Goal: Information Seeking & Learning: Learn about a topic

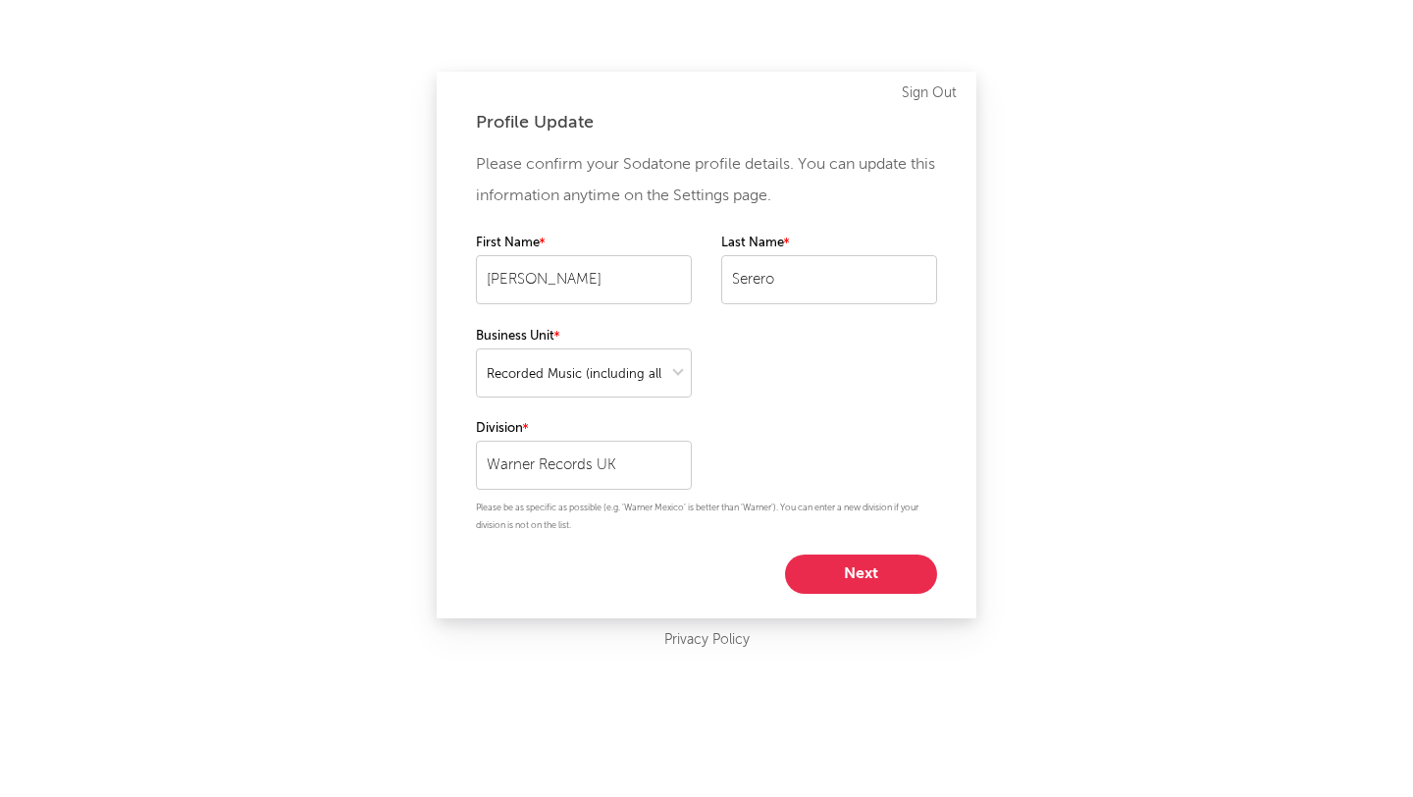
select select "recorded_music"
click at [864, 554] on button "Next" at bounding box center [861, 573] width 152 height 39
select select "manager"
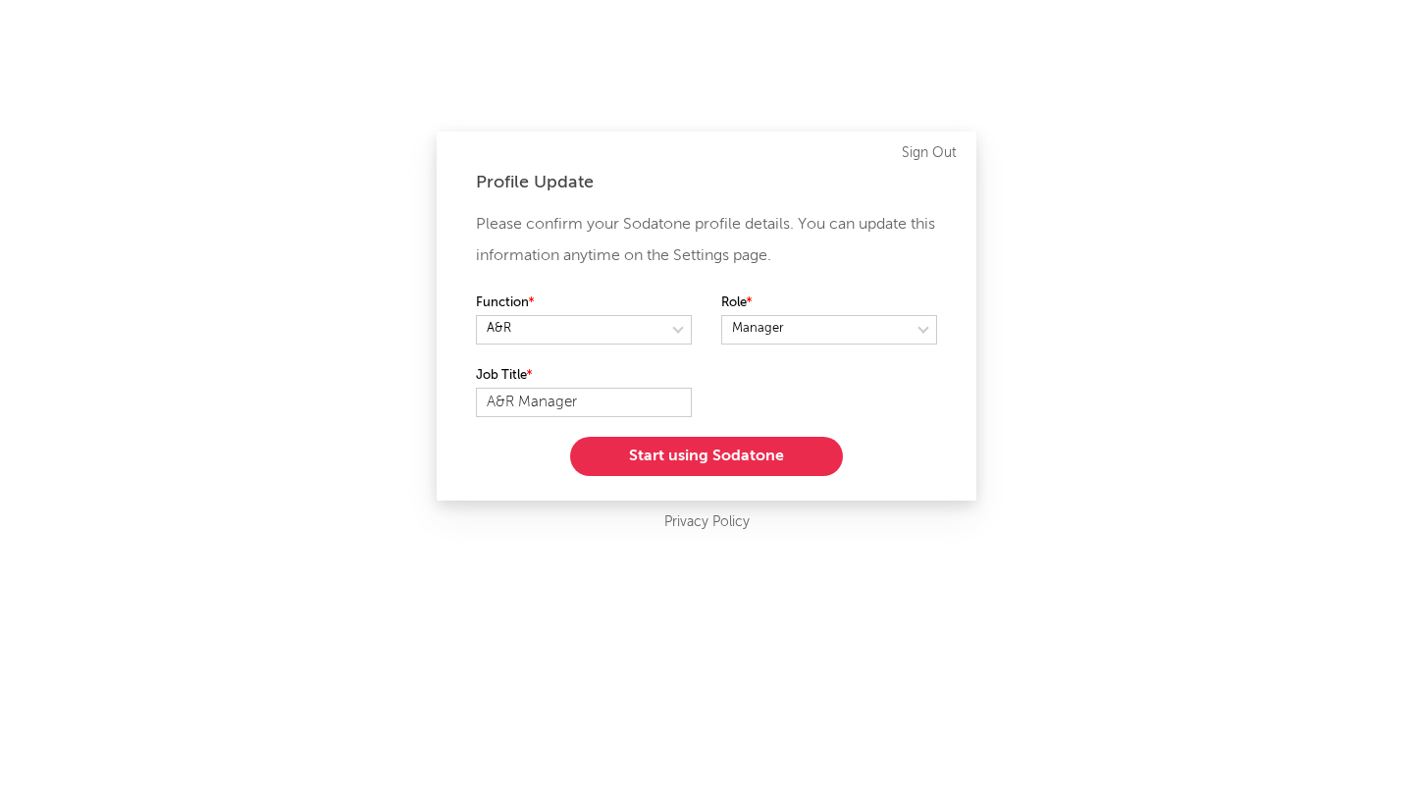
click at [767, 461] on button "Start using Sodatone" at bounding box center [706, 456] width 273 height 39
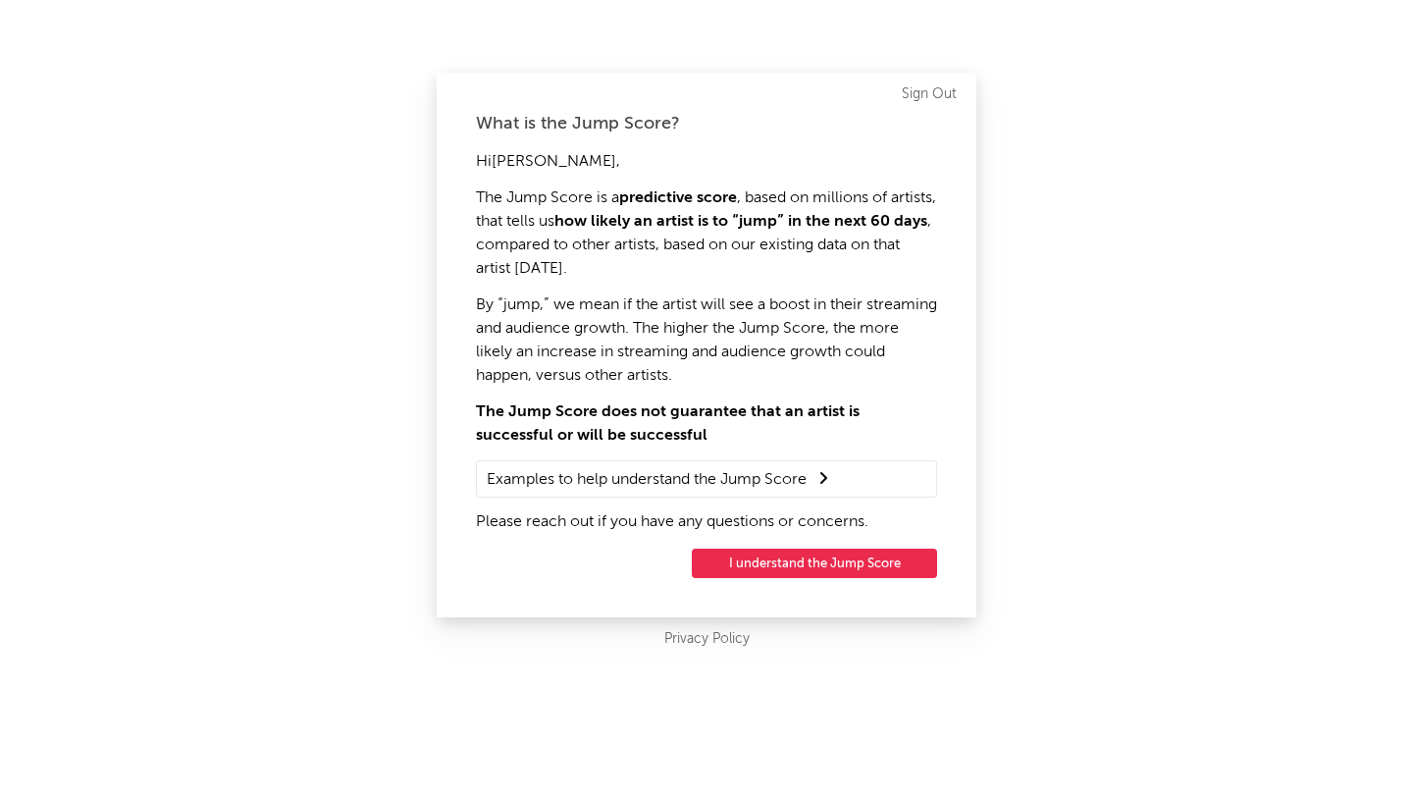
click at [755, 563] on button "I understand the Jump Score" at bounding box center [814, 562] width 245 height 29
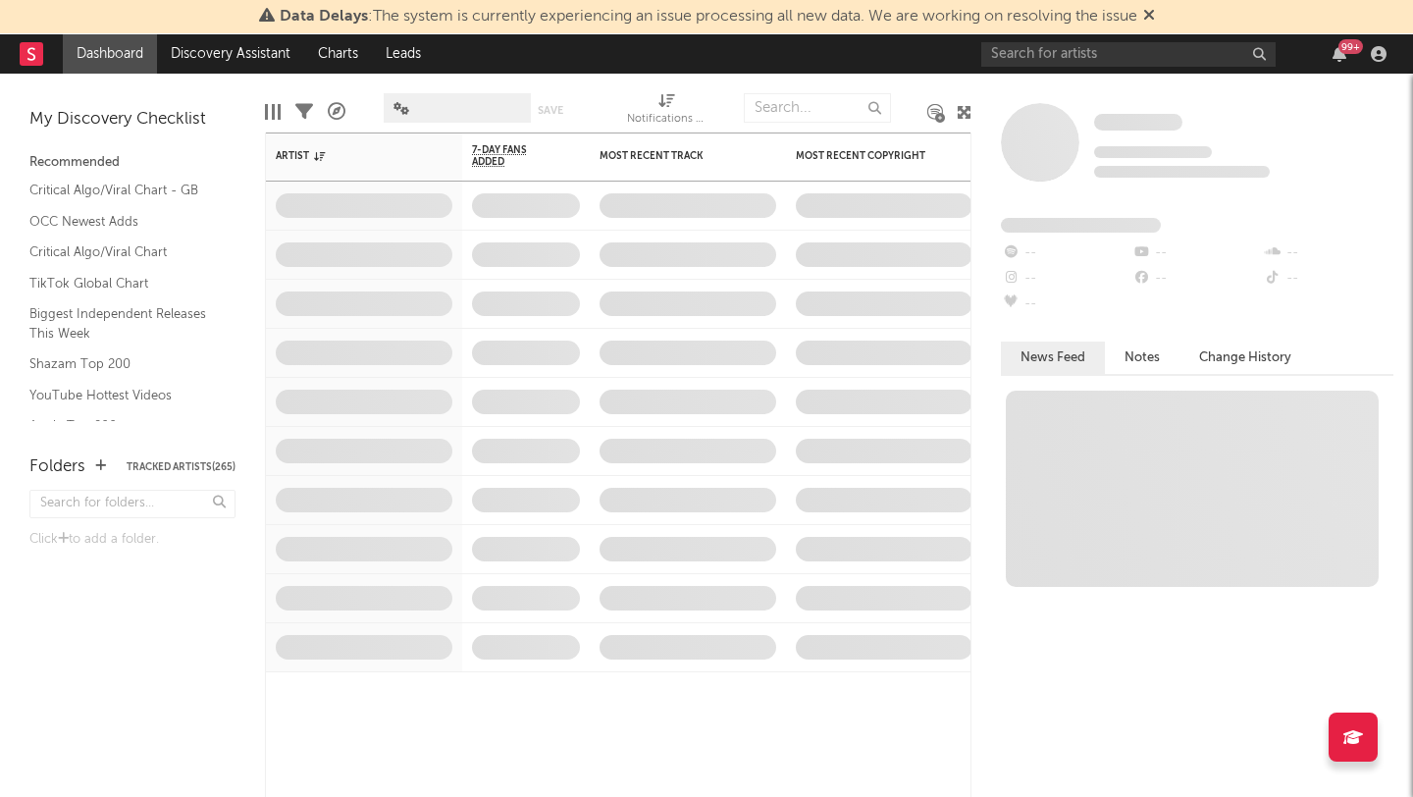
click at [1151, 14] on icon at bounding box center [1149, 15] width 12 height 16
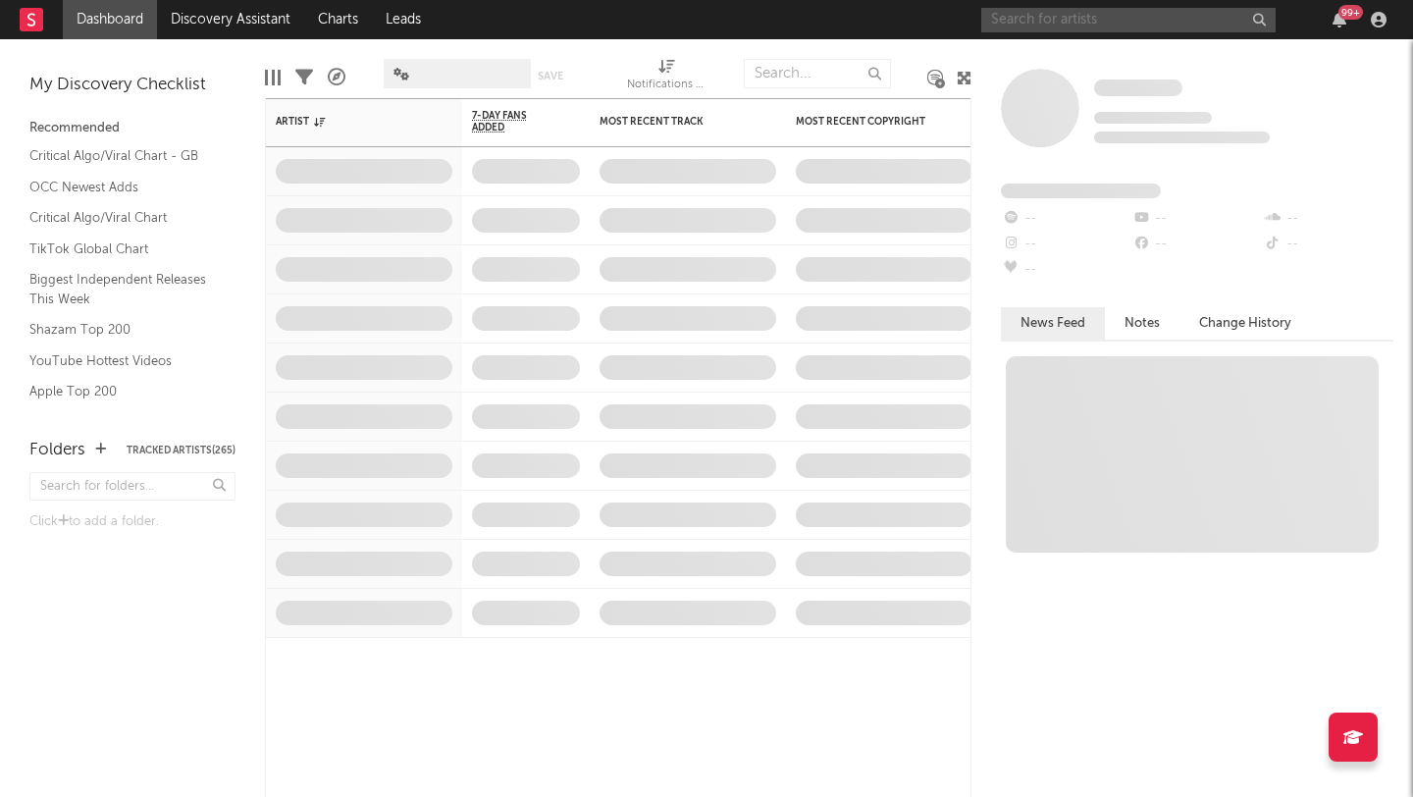
click at [1110, 14] on input "text" at bounding box center [1128, 20] width 294 height 25
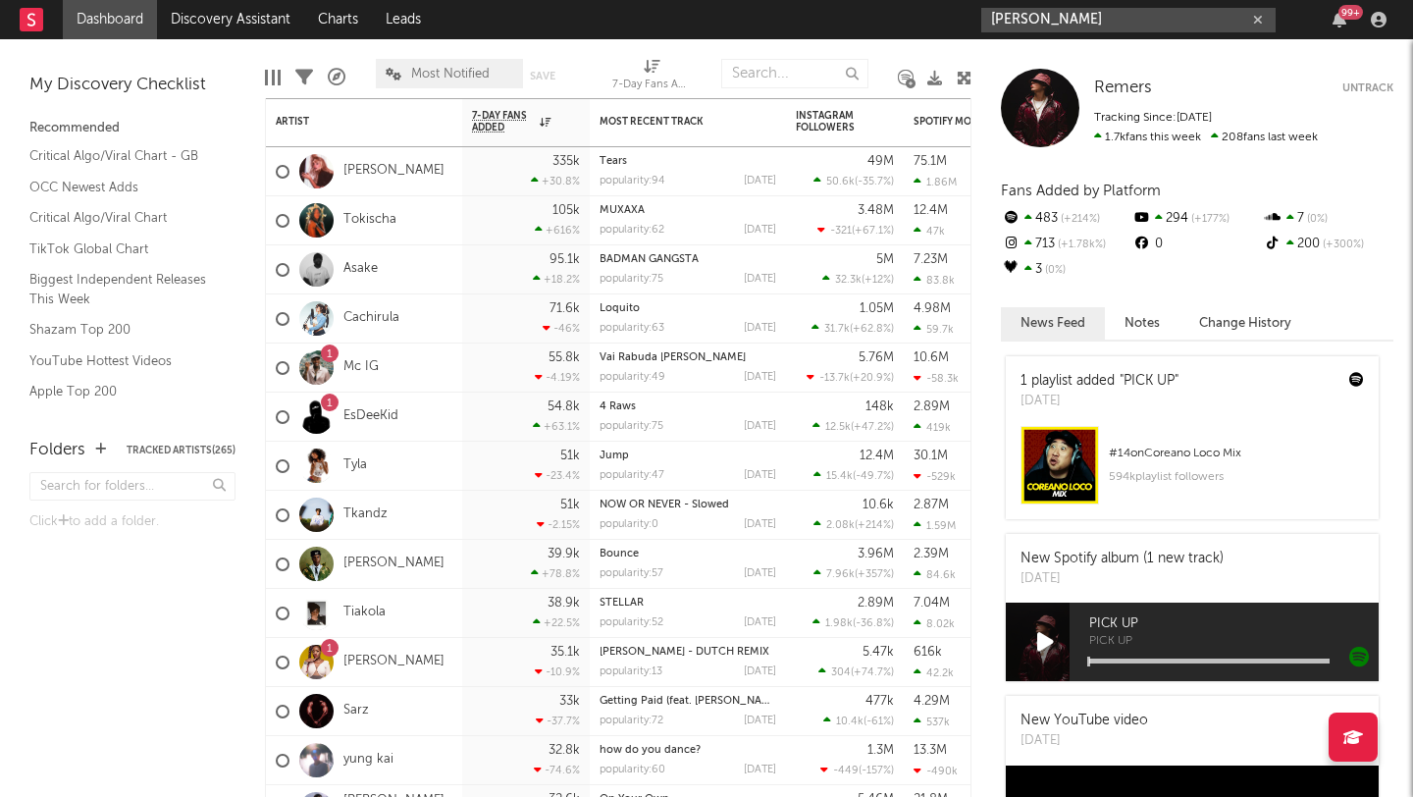
click at [1078, 16] on input "celine wanyi" at bounding box center [1128, 20] width 294 height 25
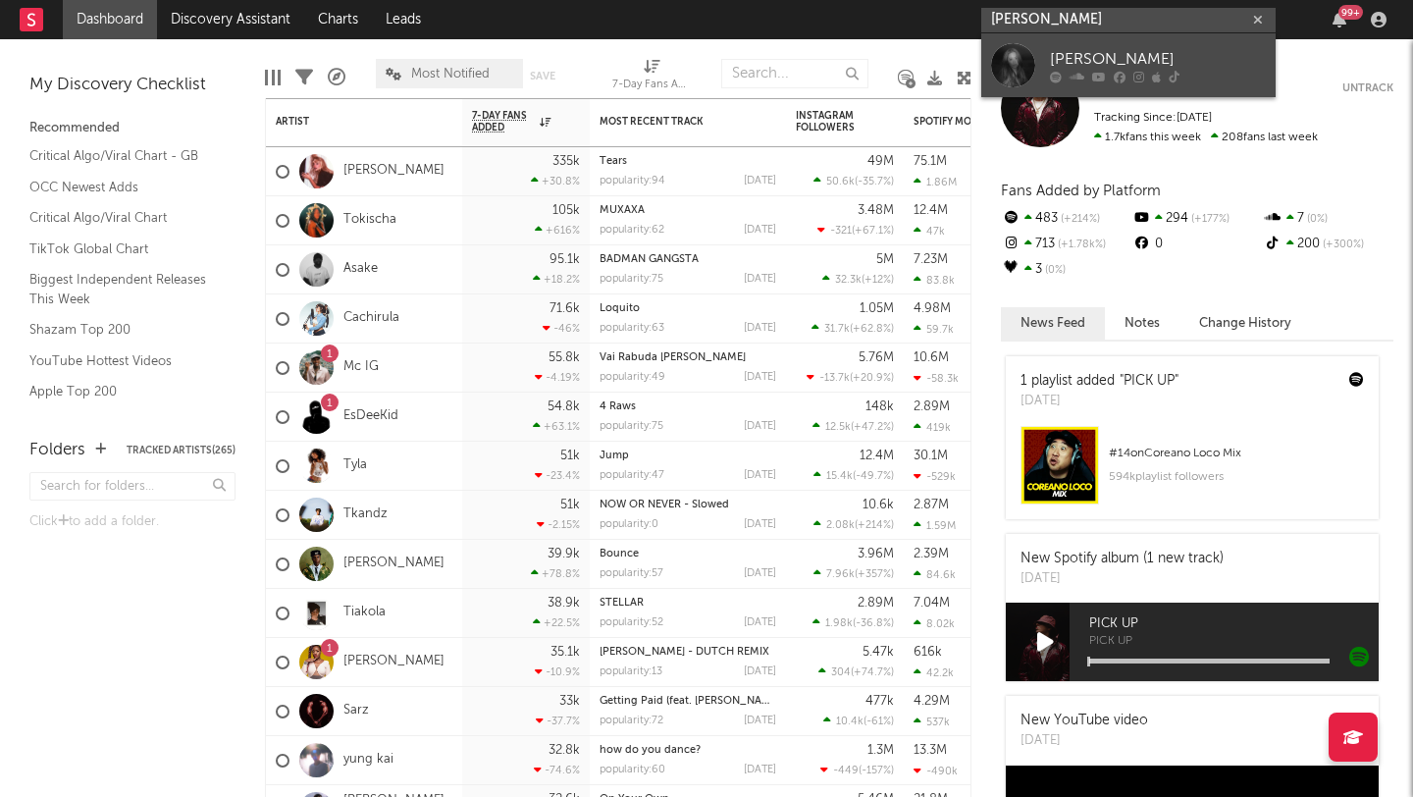
type input "celine wanyi"
click at [1050, 61] on div "[PERSON_NAME]" at bounding box center [1158, 59] width 216 height 24
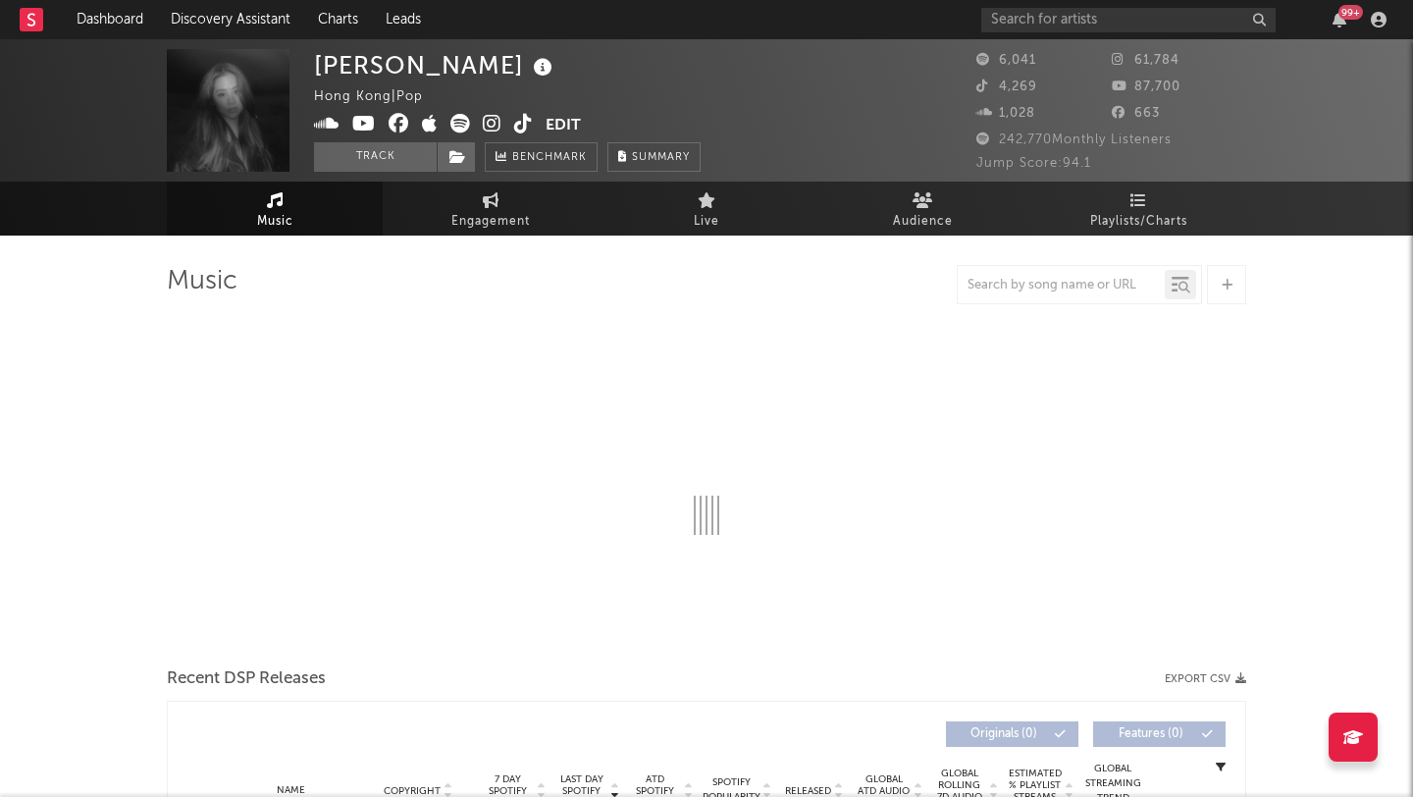
select select "6m"
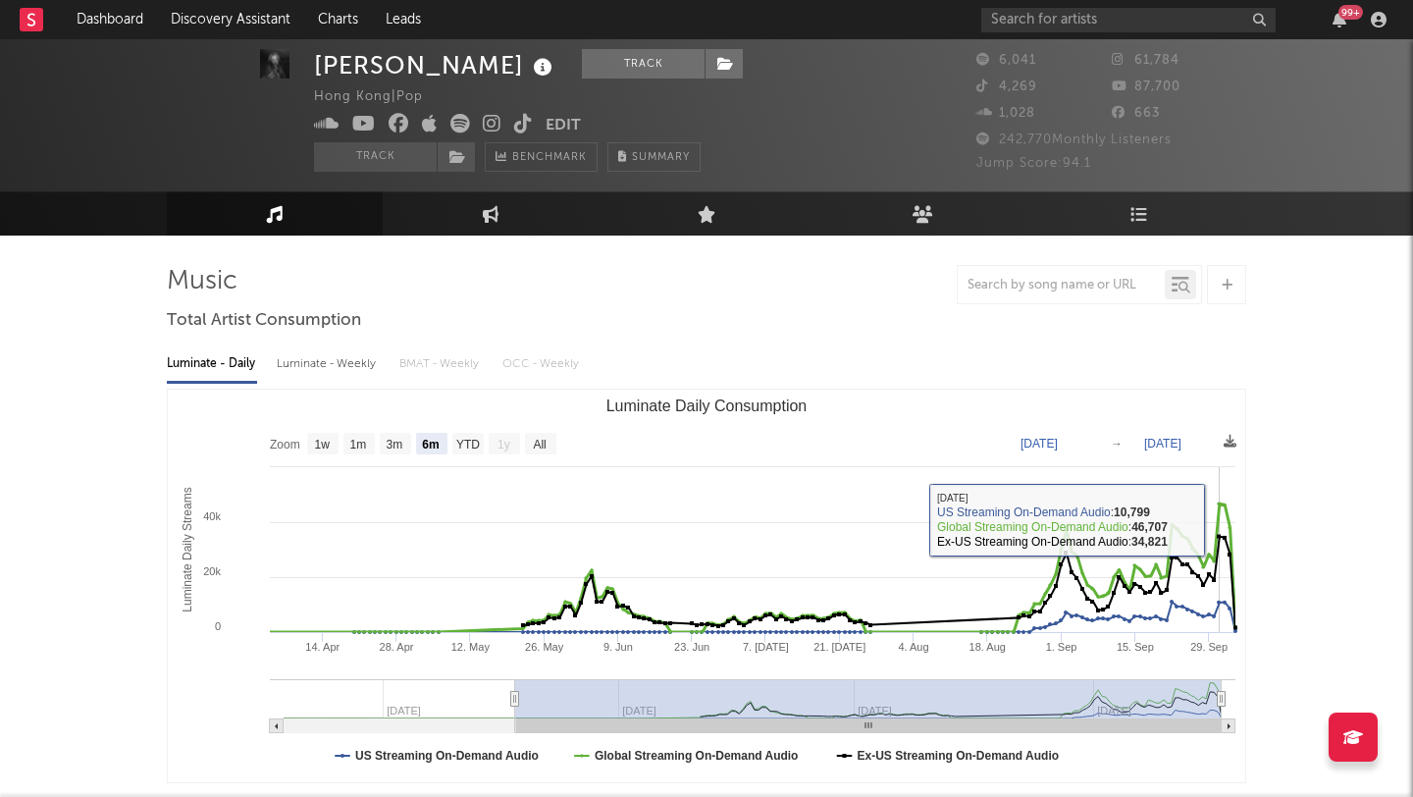
scroll to position [591, 0]
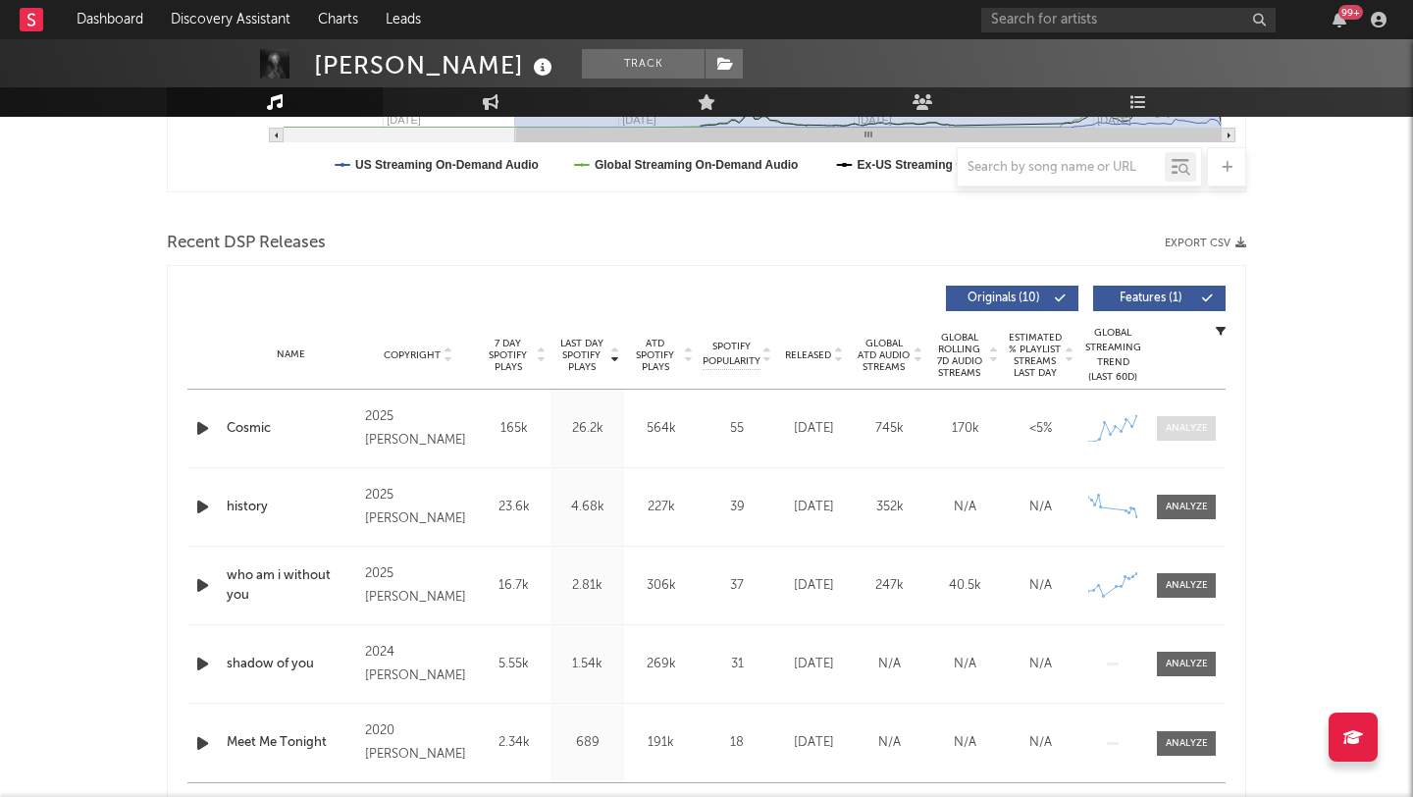
click at [1179, 433] on div at bounding box center [1187, 428] width 42 height 15
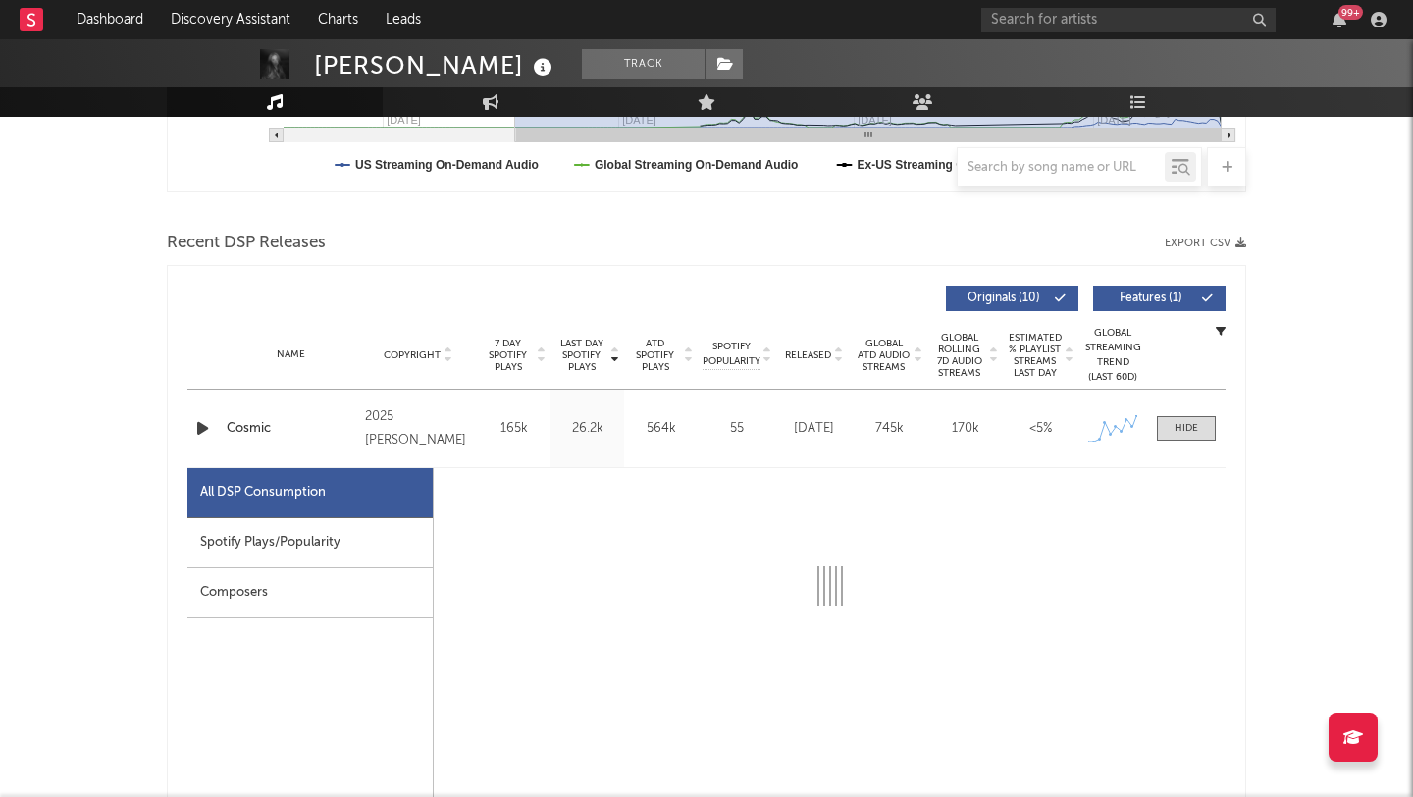
click at [277, 552] on div "Spotify Plays/Popularity" at bounding box center [309, 543] width 245 height 50
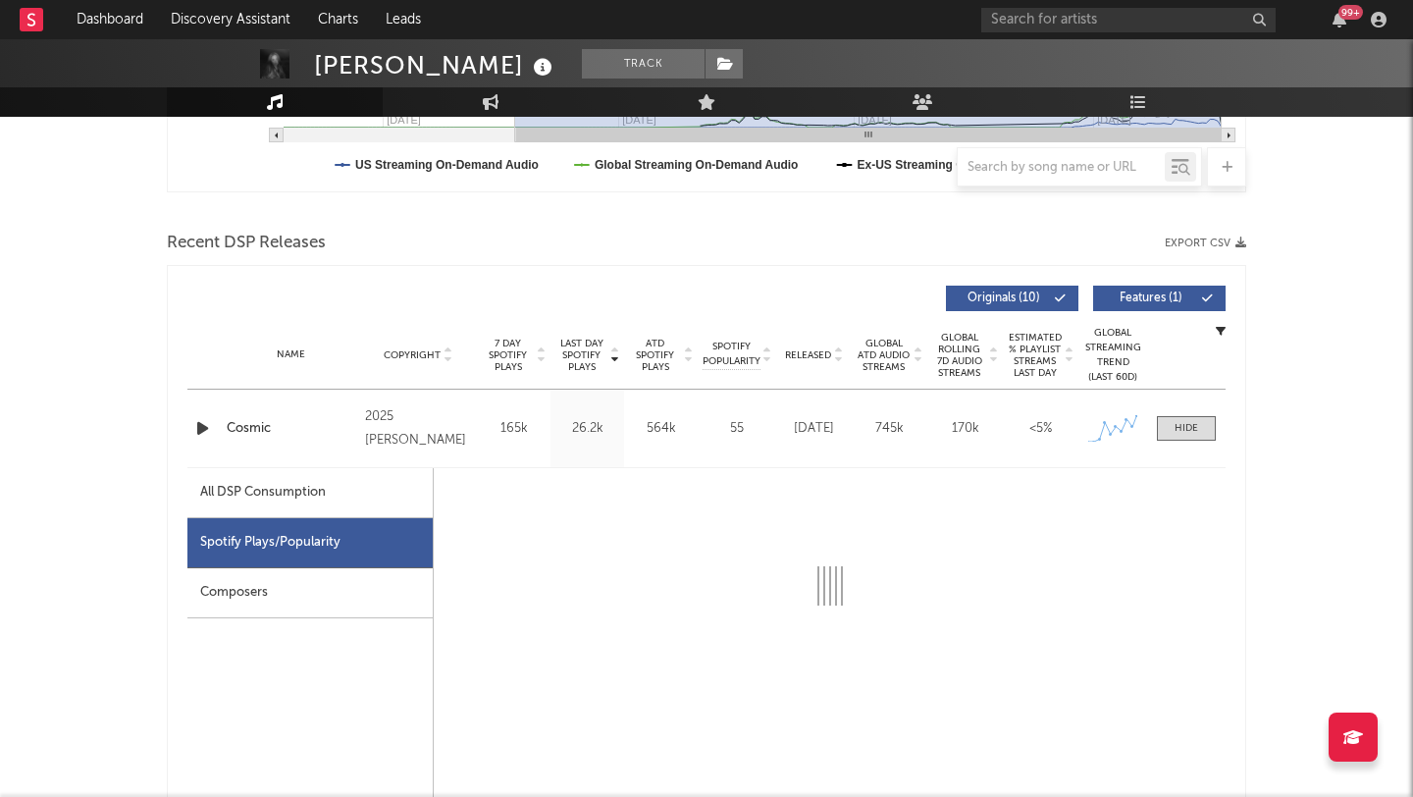
select select "1w"
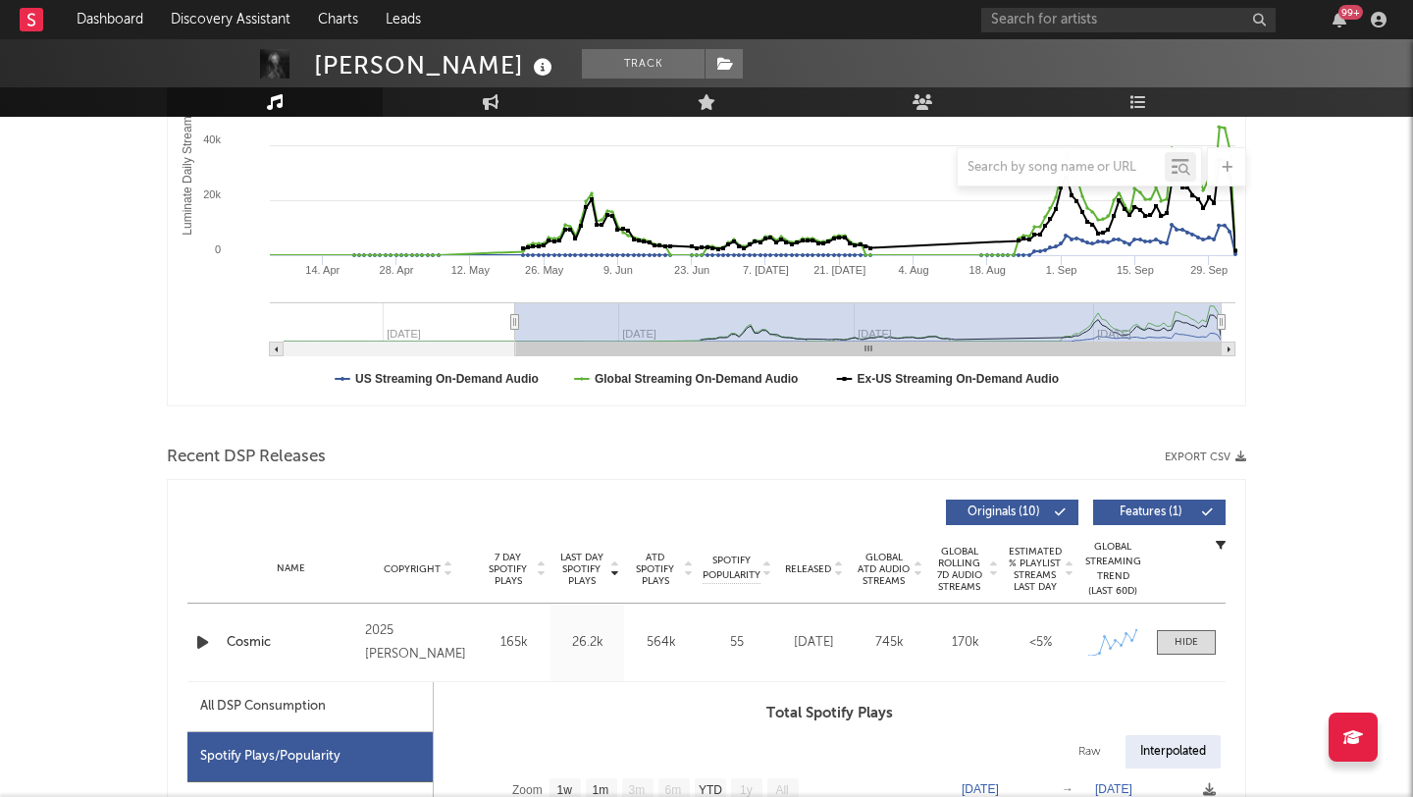
scroll to position [0, 0]
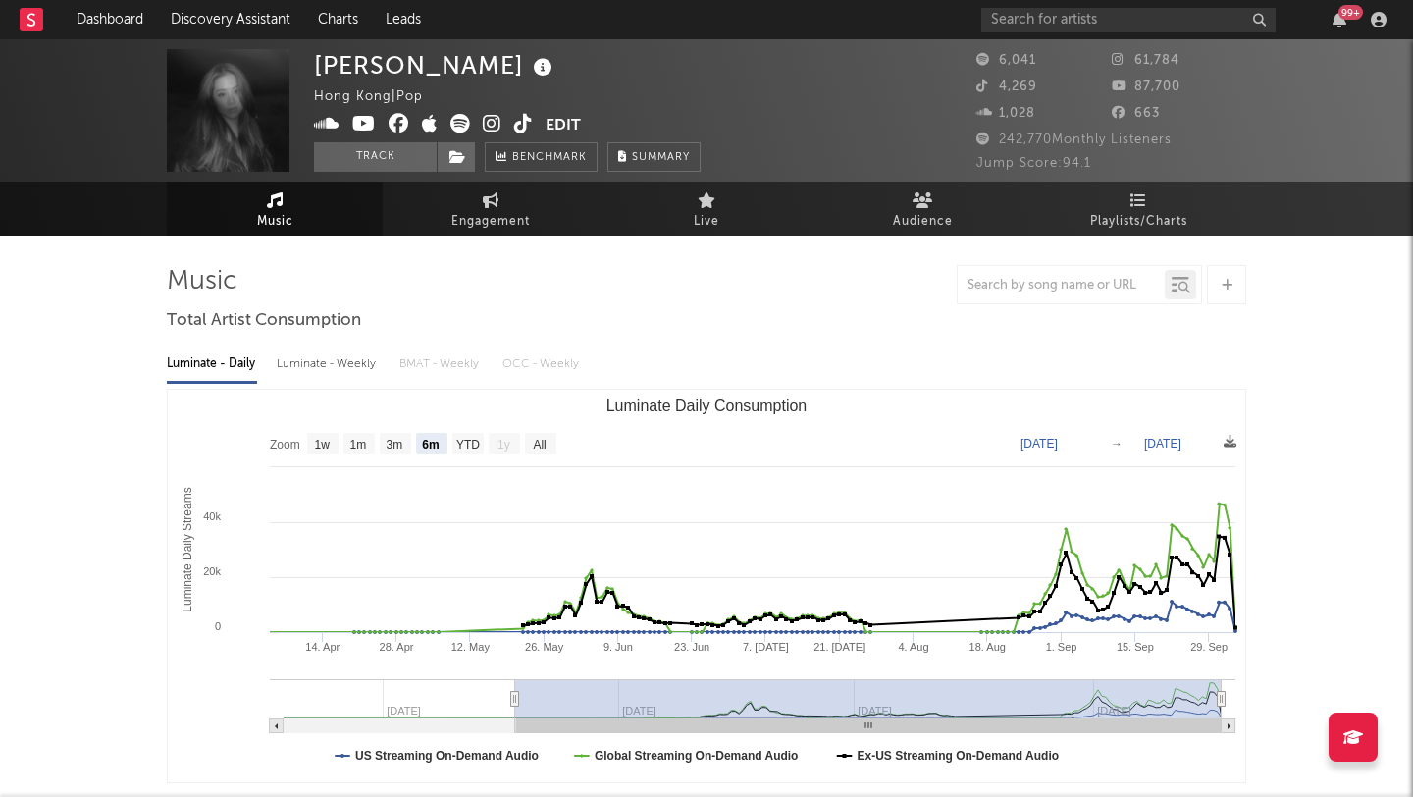
click at [351, 141] on div "Celine Wanyi Hong Kong | Pop Edit Track Benchmark Summary" at bounding box center [507, 110] width 387 height 123
click at [289, 197] on link "Music" at bounding box center [275, 208] width 216 height 54
click at [442, 197] on link "Engagement" at bounding box center [491, 208] width 216 height 54
select select "1w"
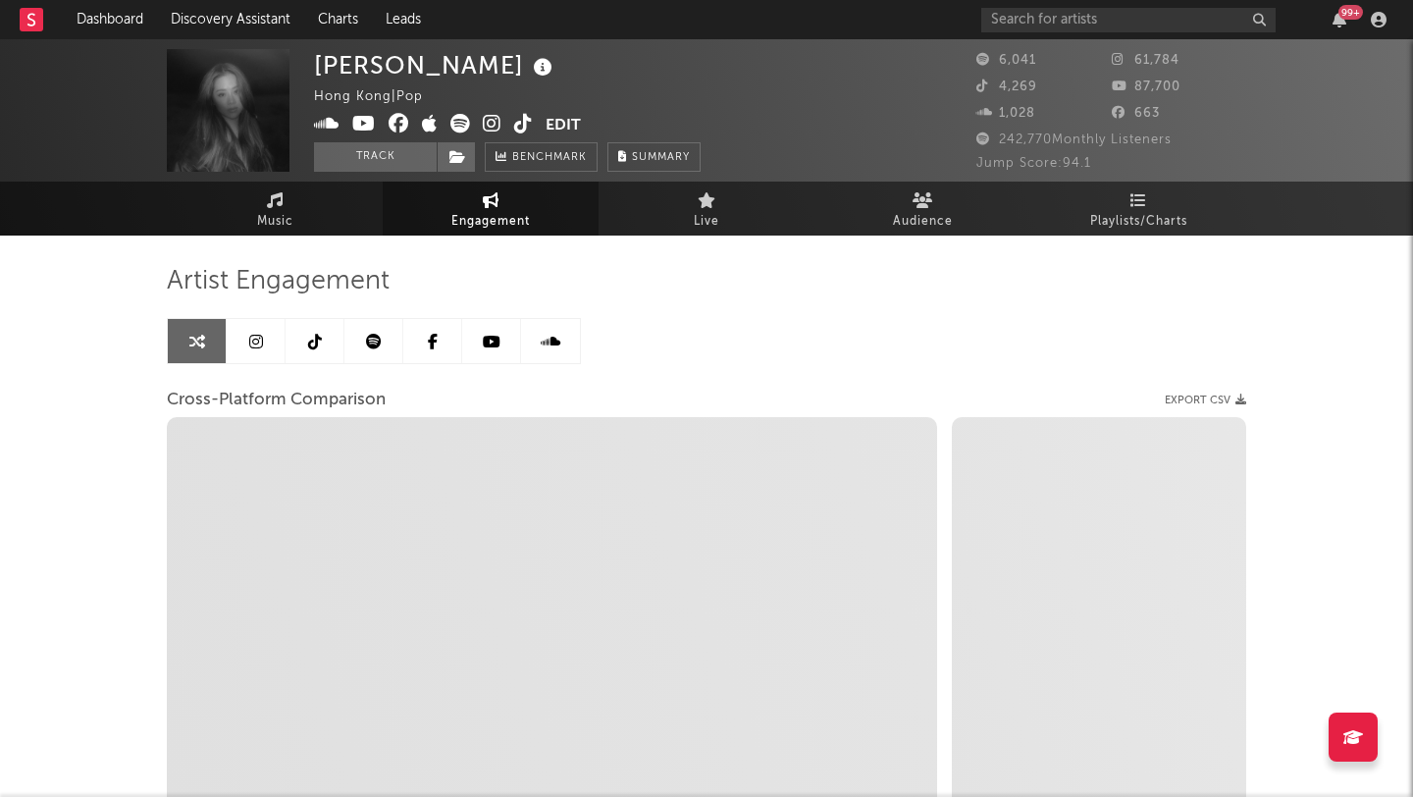
click at [245, 359] on link at bounding box center [256, 341] width 59 height 44
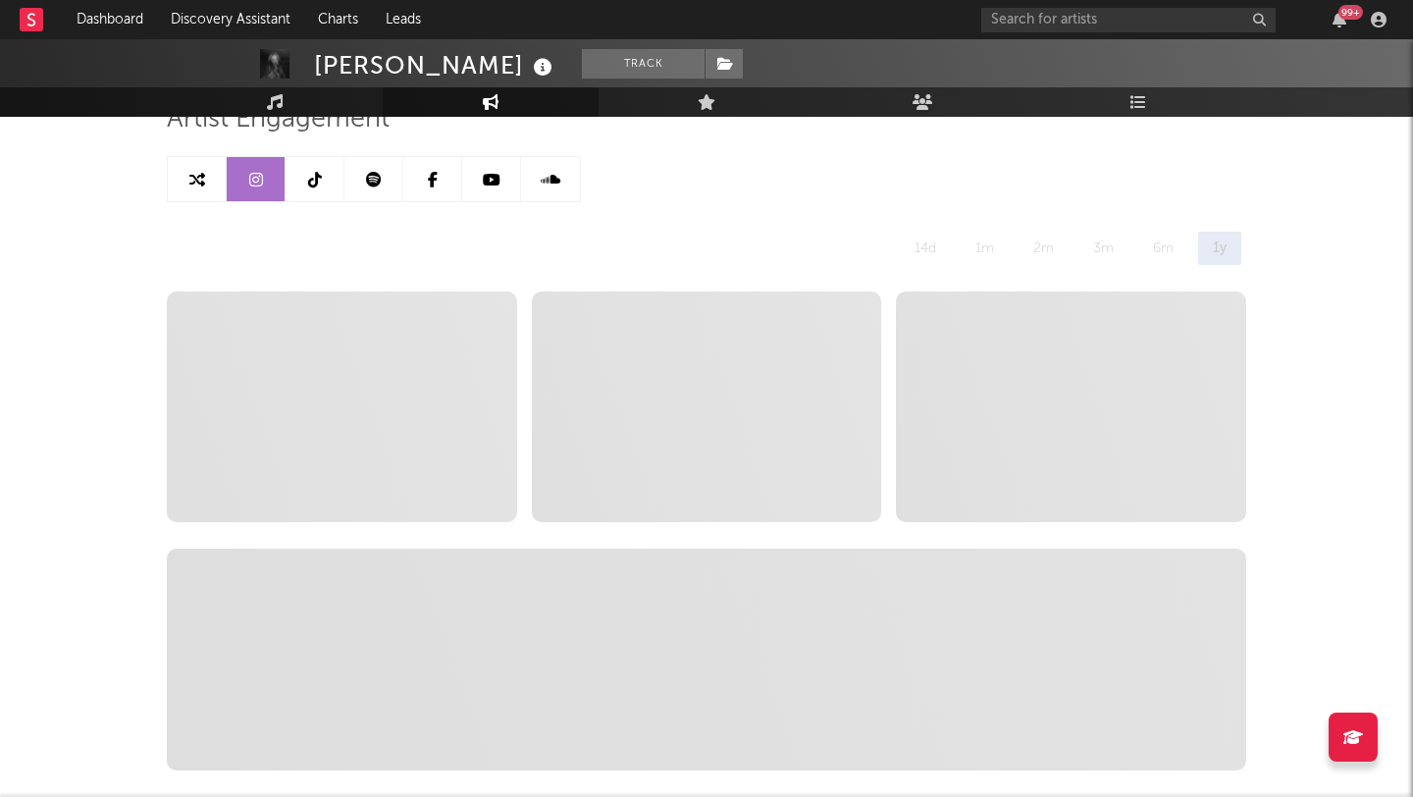
scroll to position [204, 0]
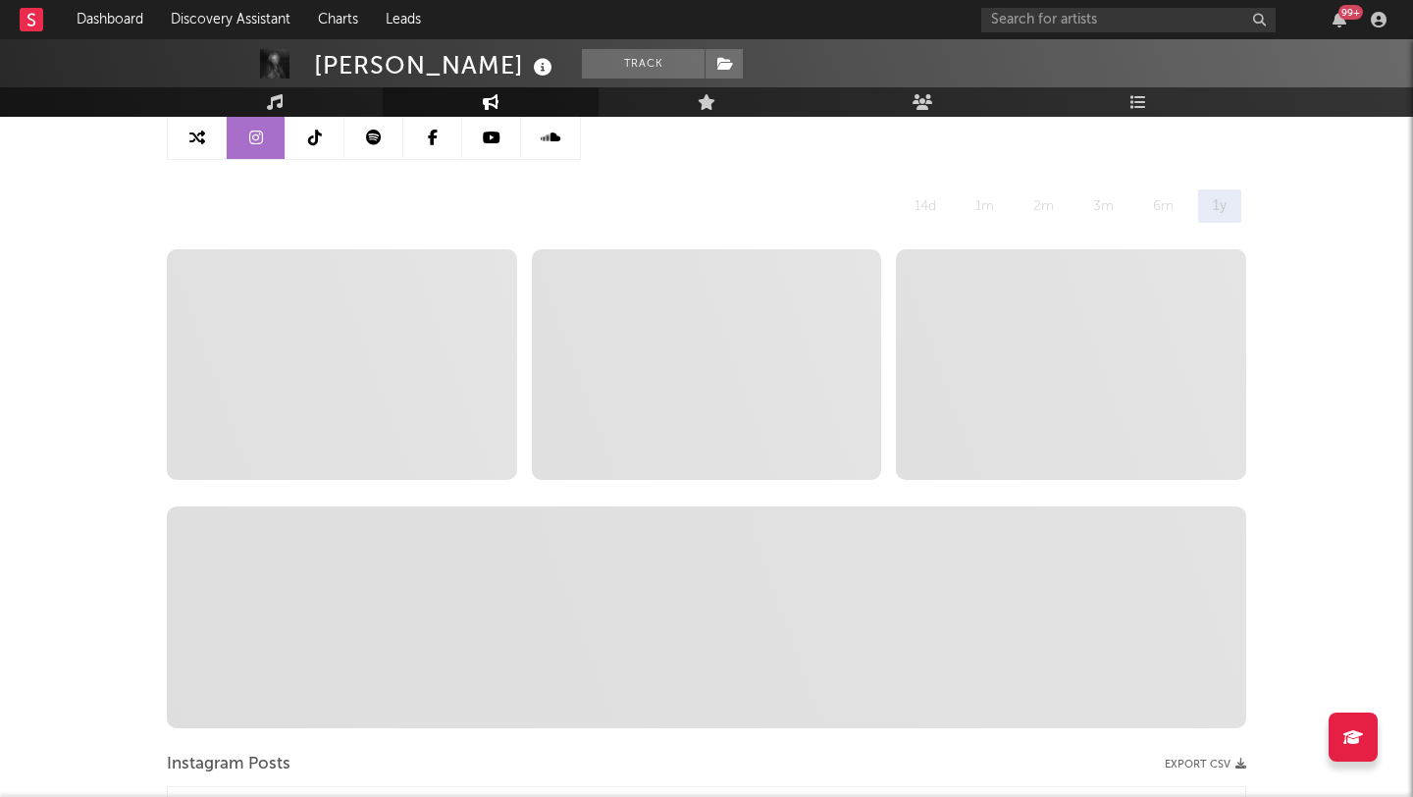
select select "6m"
click at [582, 60] on button "Track" at bounding box center [643, 63] width 123 height 29
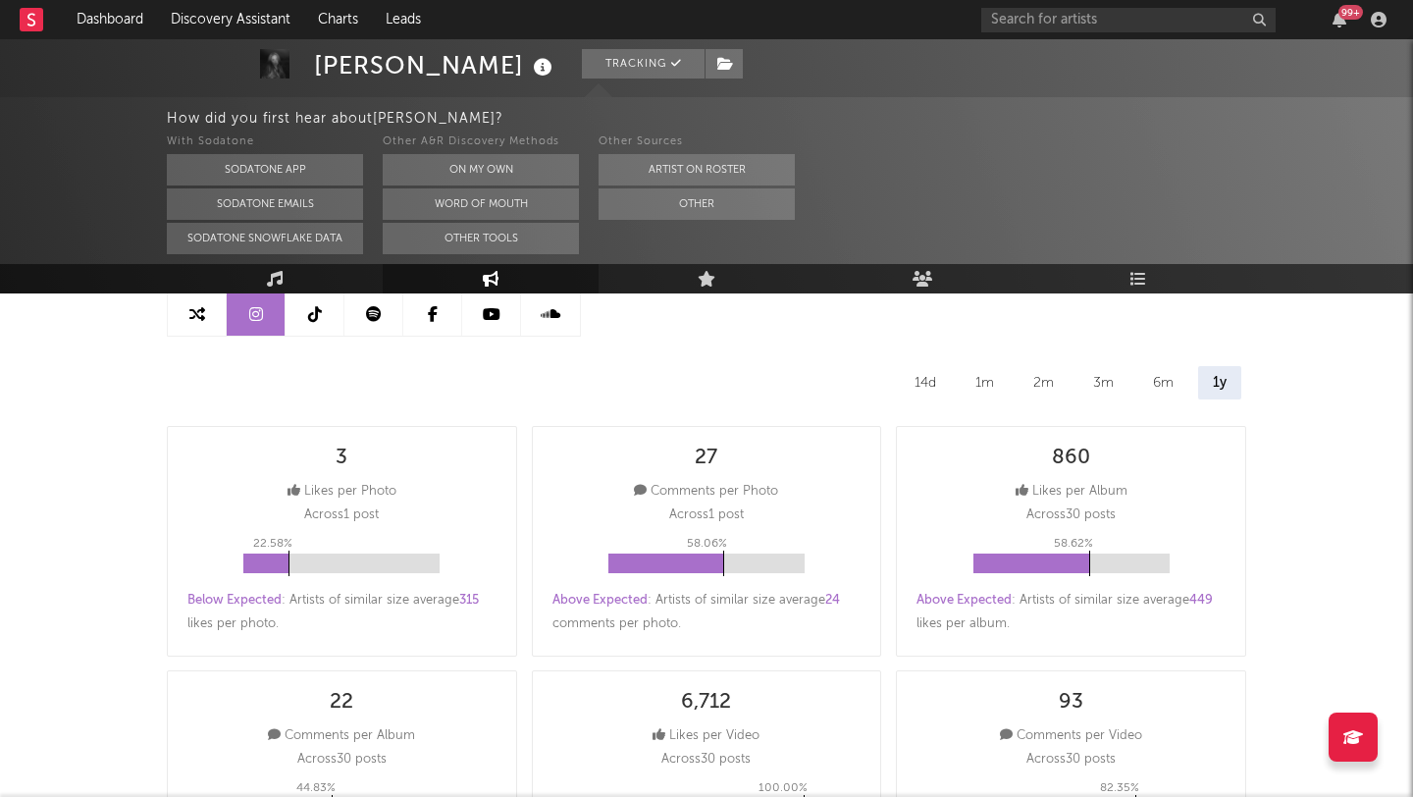
scroll to position [381, 0]
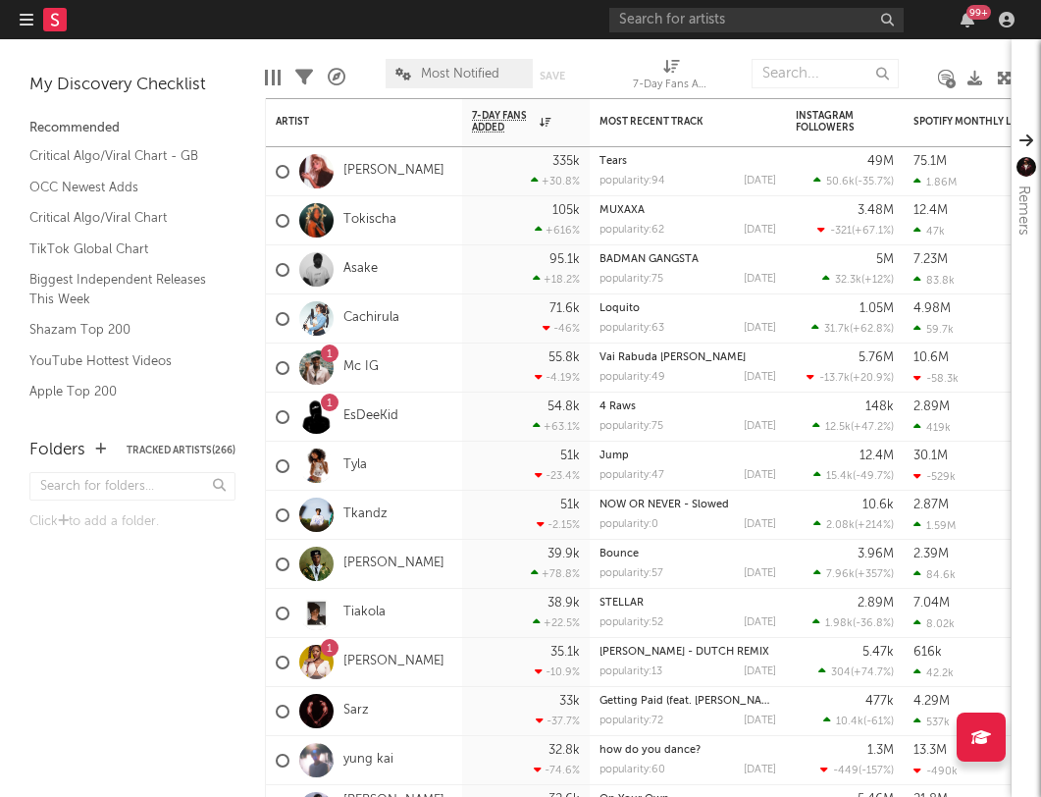
click at [43, 18] on icon at bounding box center [55, 20] width 24 height 24
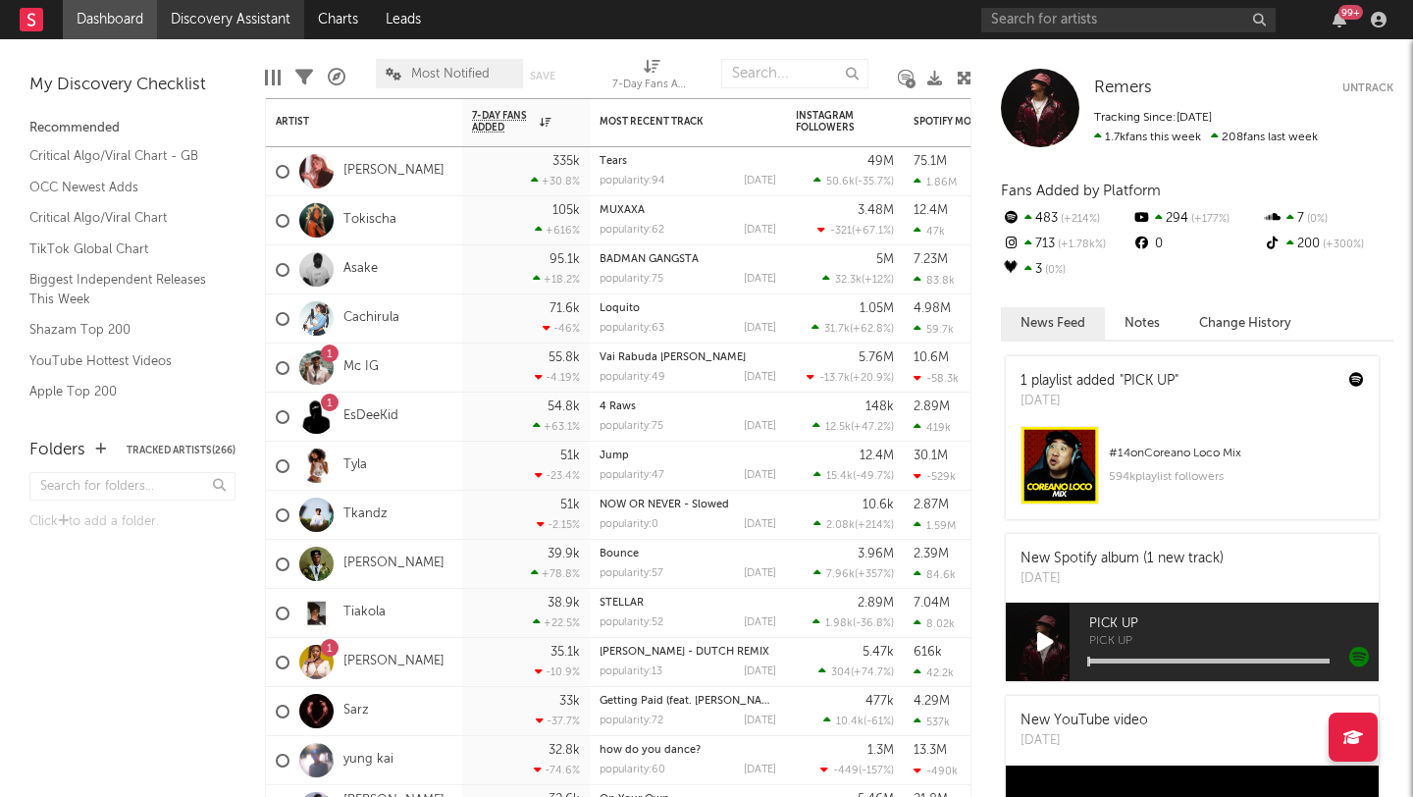
click at [204, 19] on link "Discovery Assistant" at bounding box center [230, 19] width 147 height 39
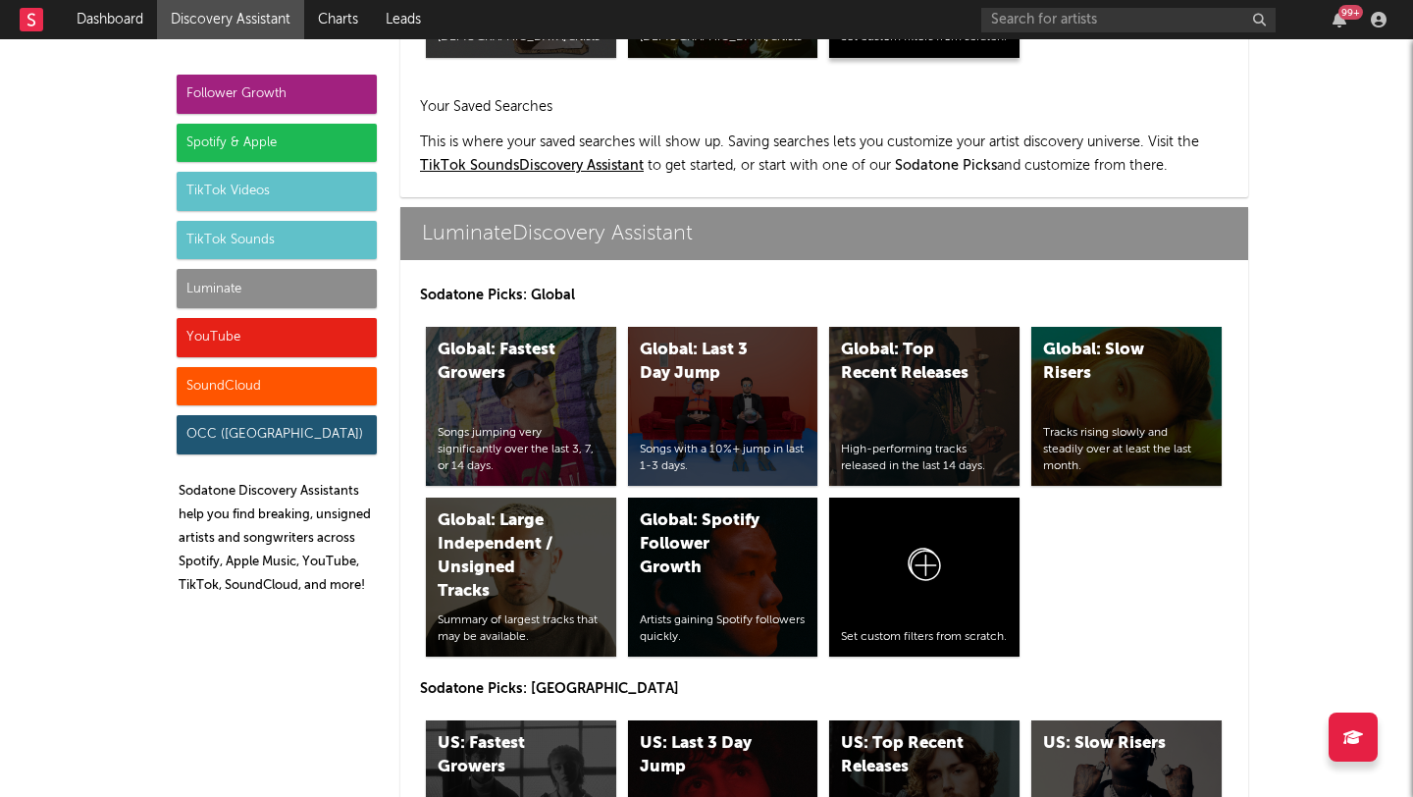
scroll to position [8704, 0]
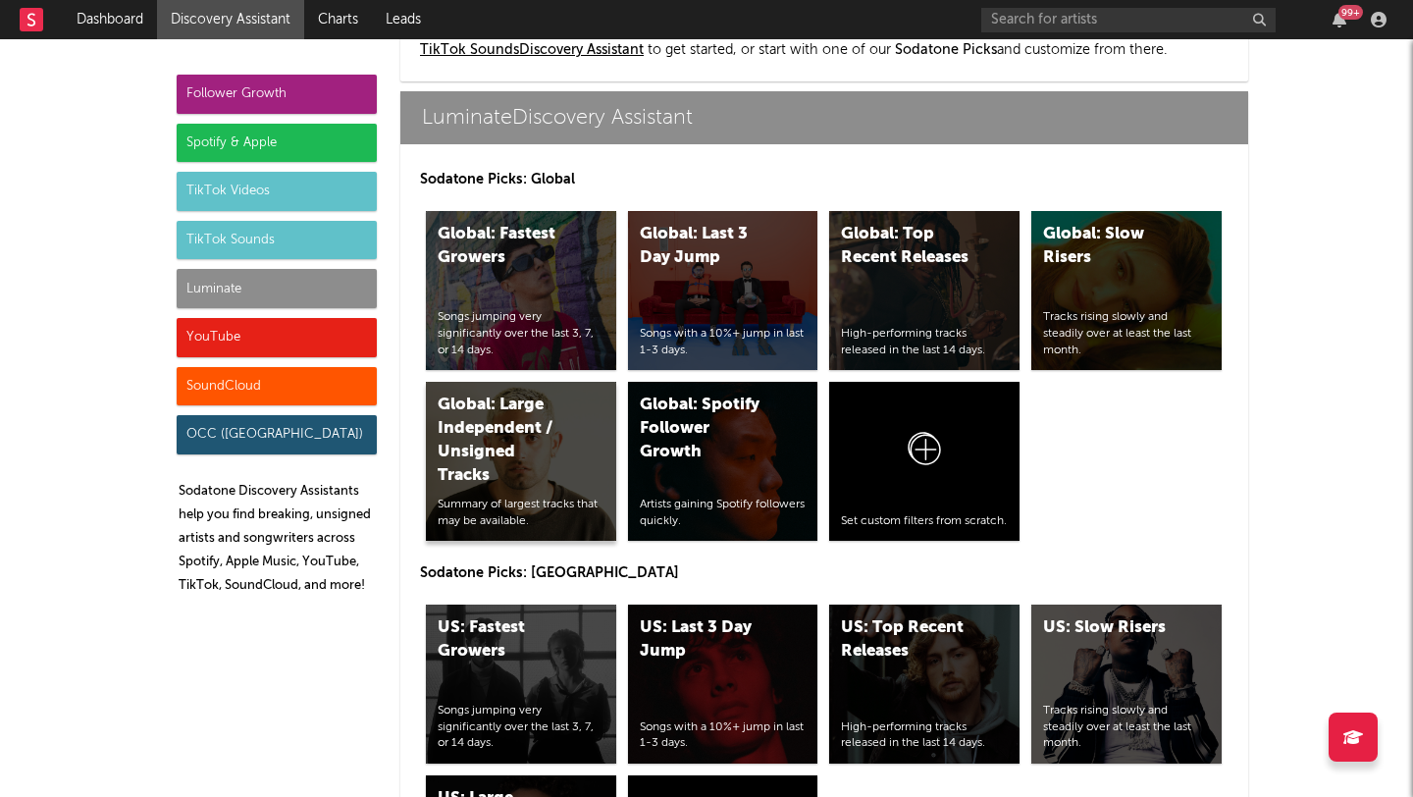
click at [456, 428] on div "Global: Large Independent / Unsigned Tracks" at bounding box center [504, 440] width 133 height 94
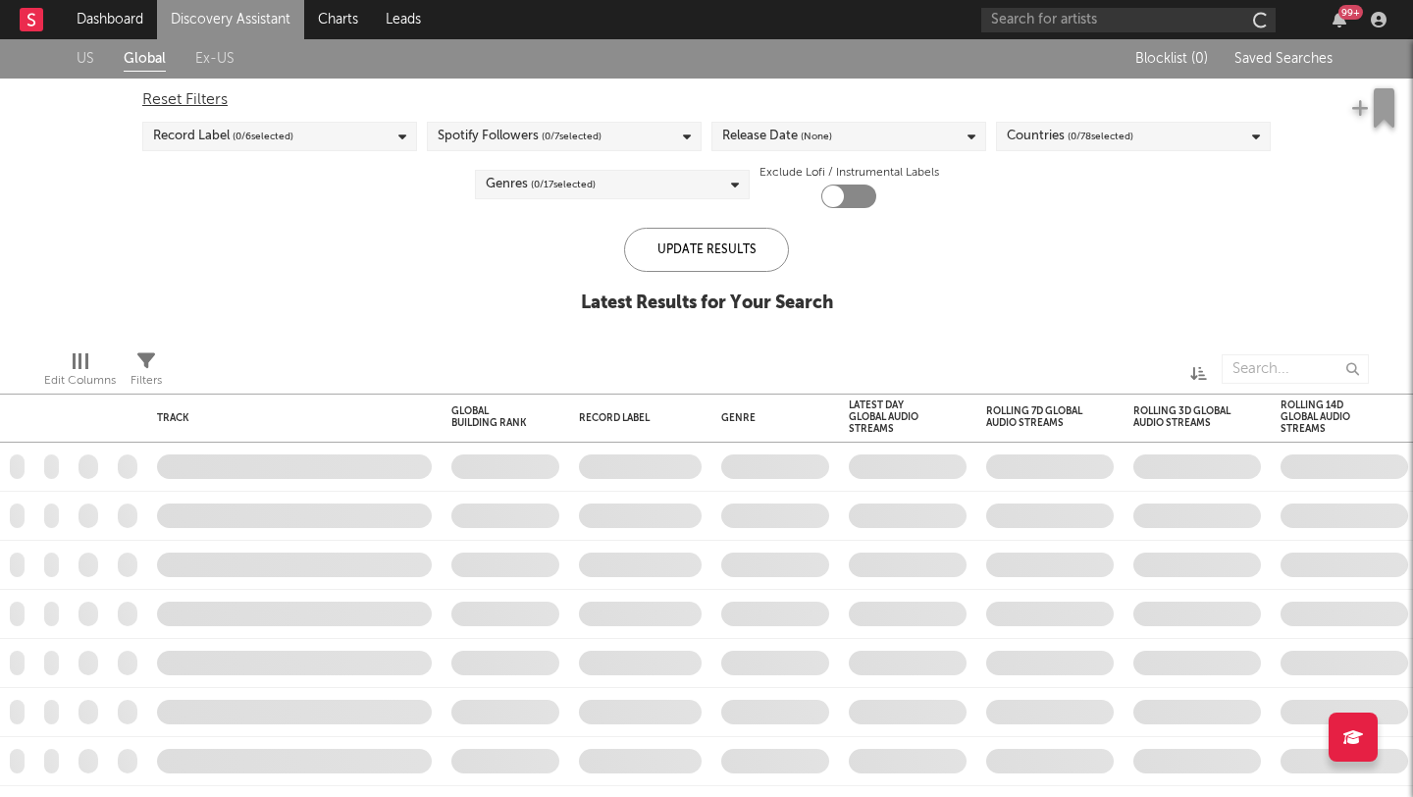
checkbox input "true"
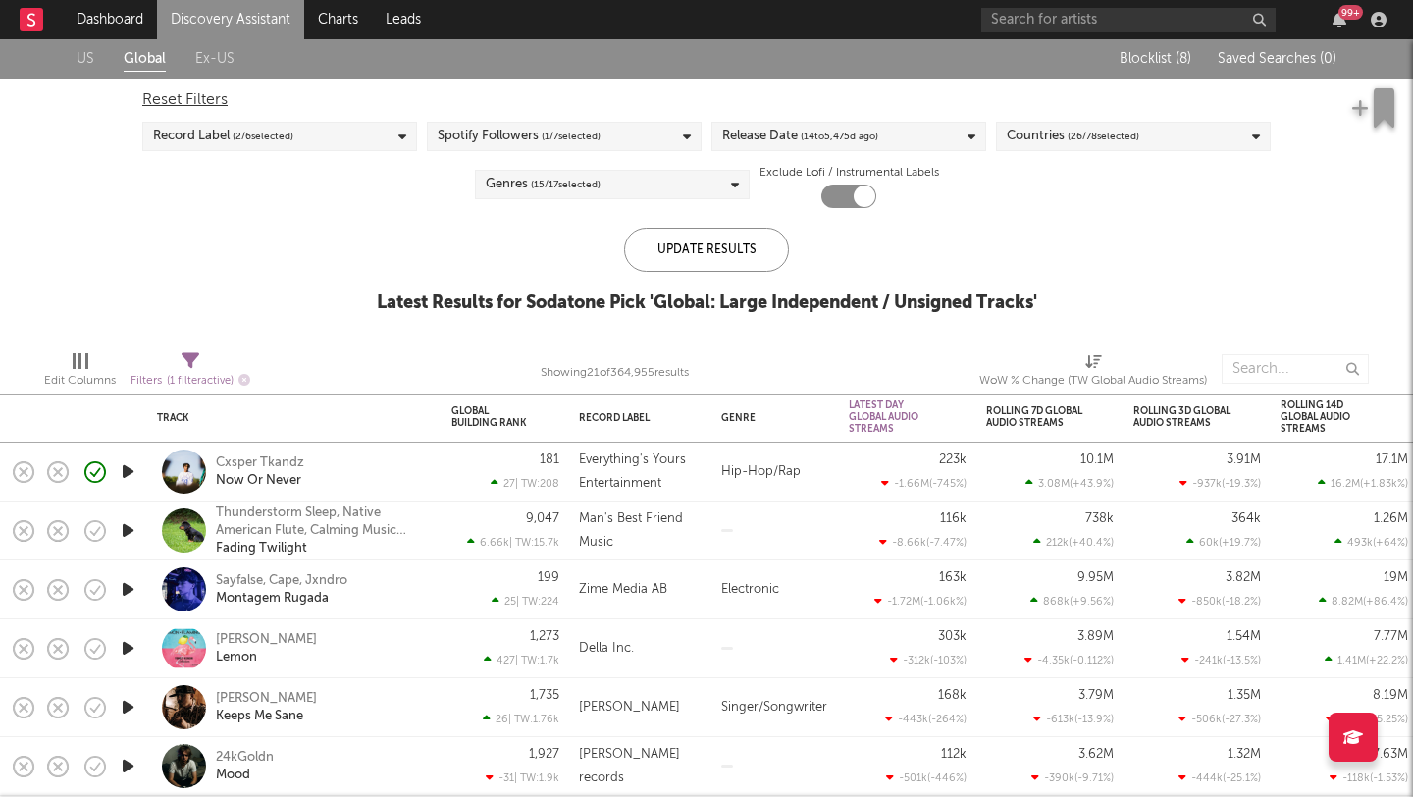
click at [860, 479] on div "223k -1.66M ( -745 % )" at bounding box center [908, 471] width 118 height 58
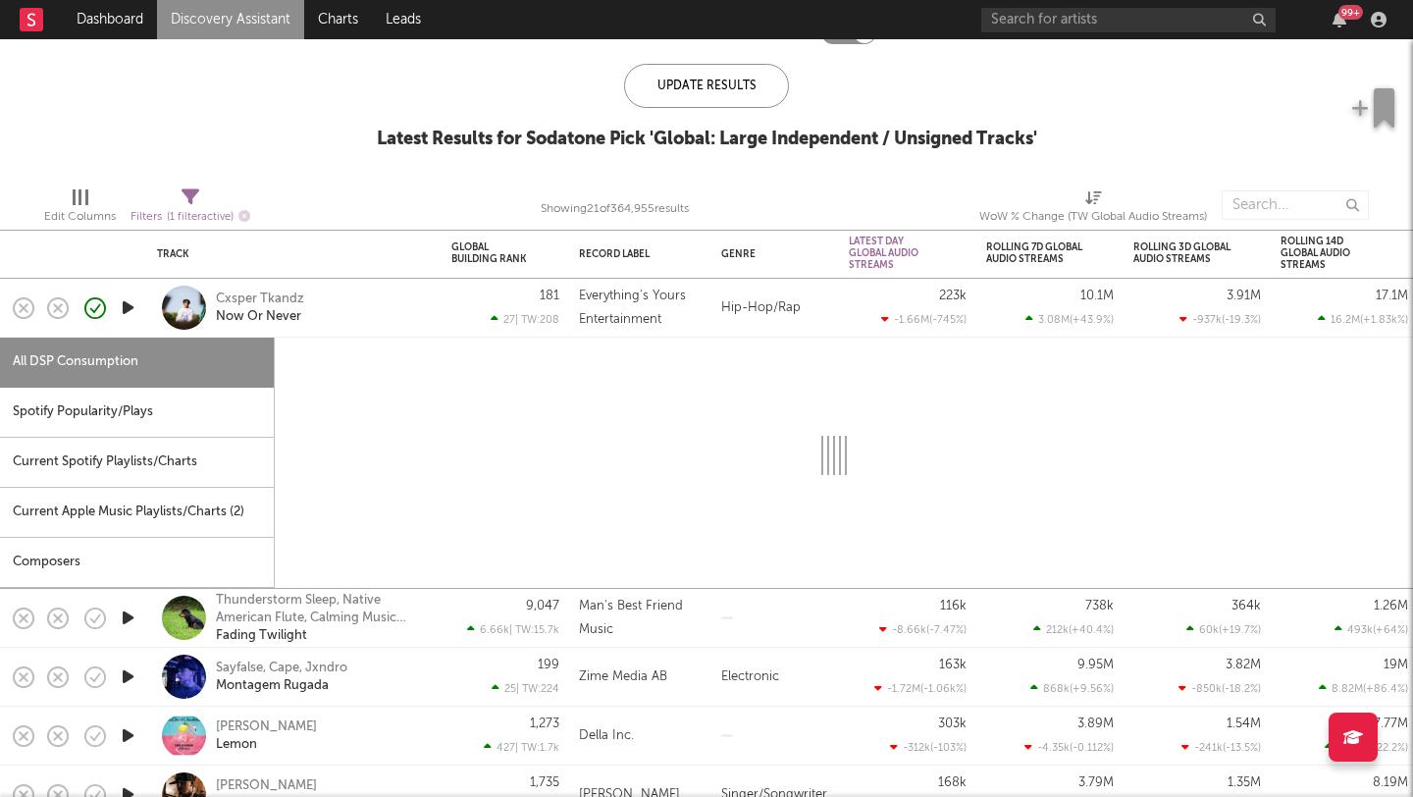
select select "1w"
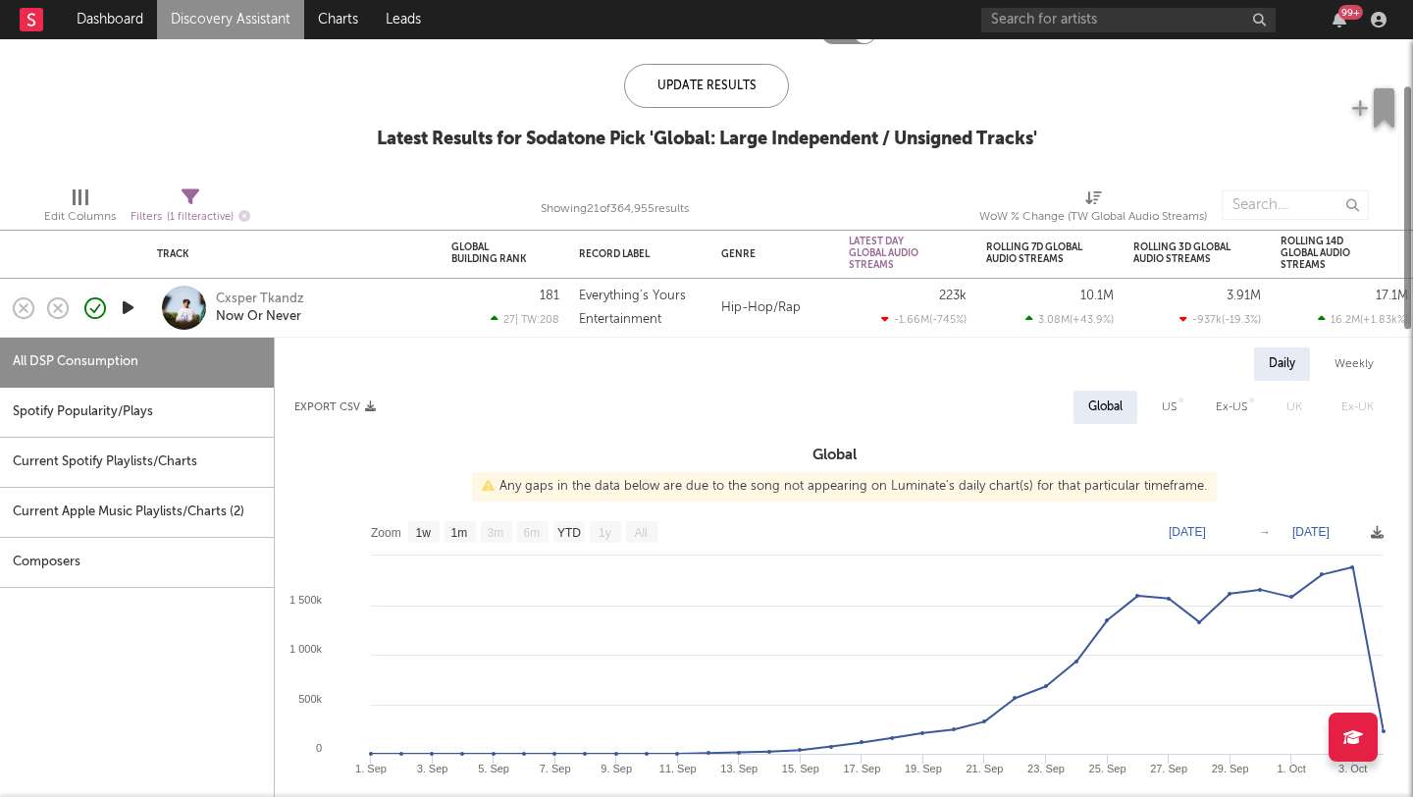
click at [184, 414] on div "Spotify Popularity/Plays" at bounding box center [137, 413] width 274 height 50
select select "1w"
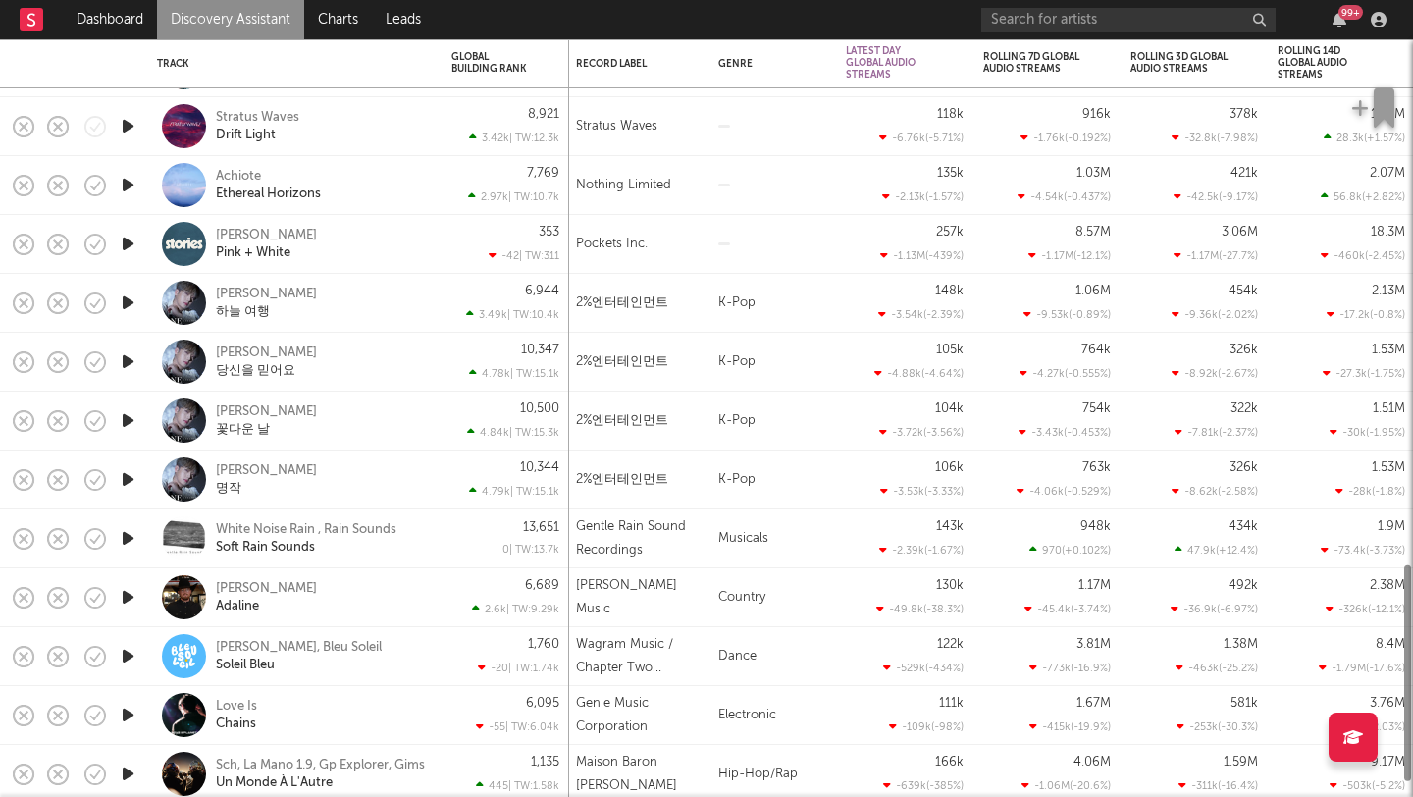
select select "1w"
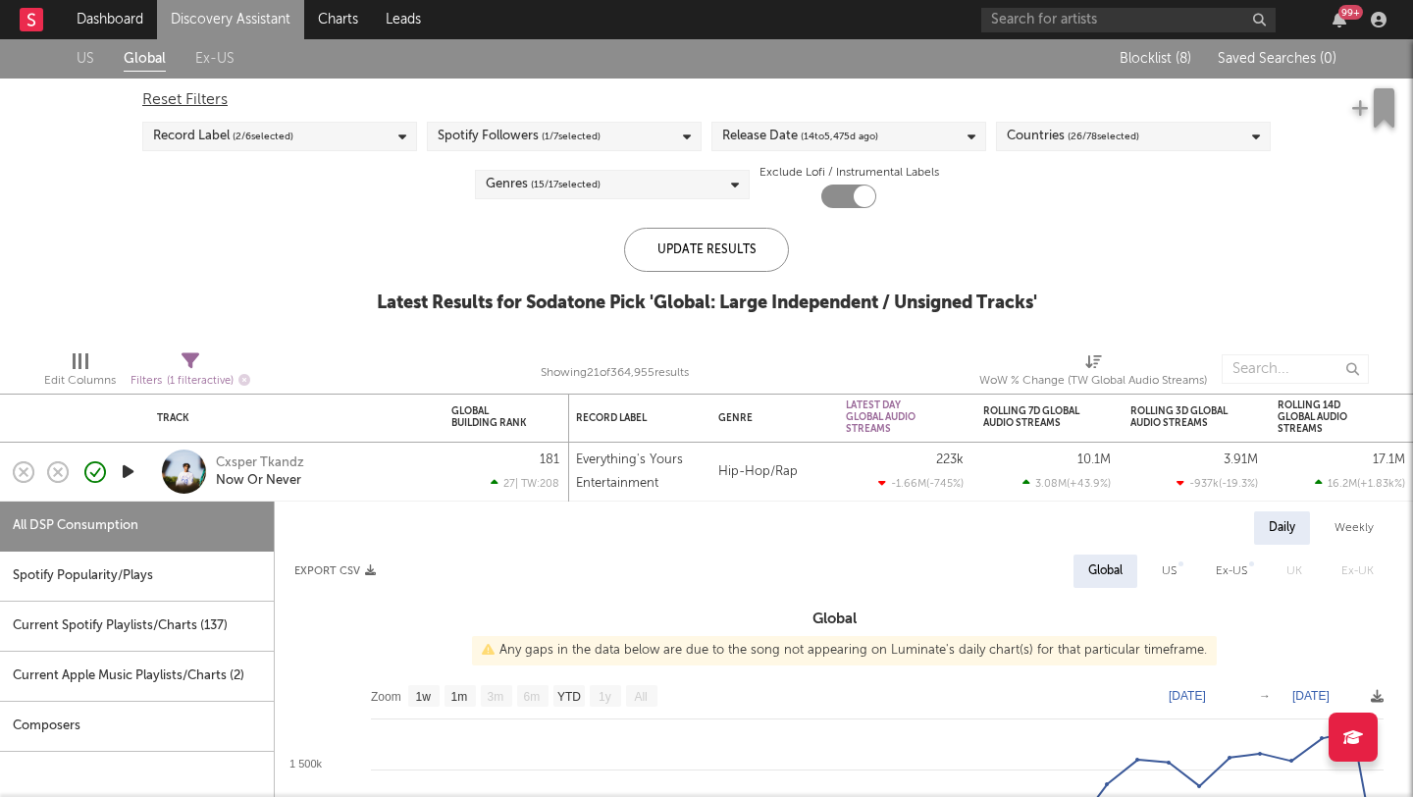
click at [188, 28] on link "Discovery Assistant" at bounding box center [230, 19] width 147 height 39
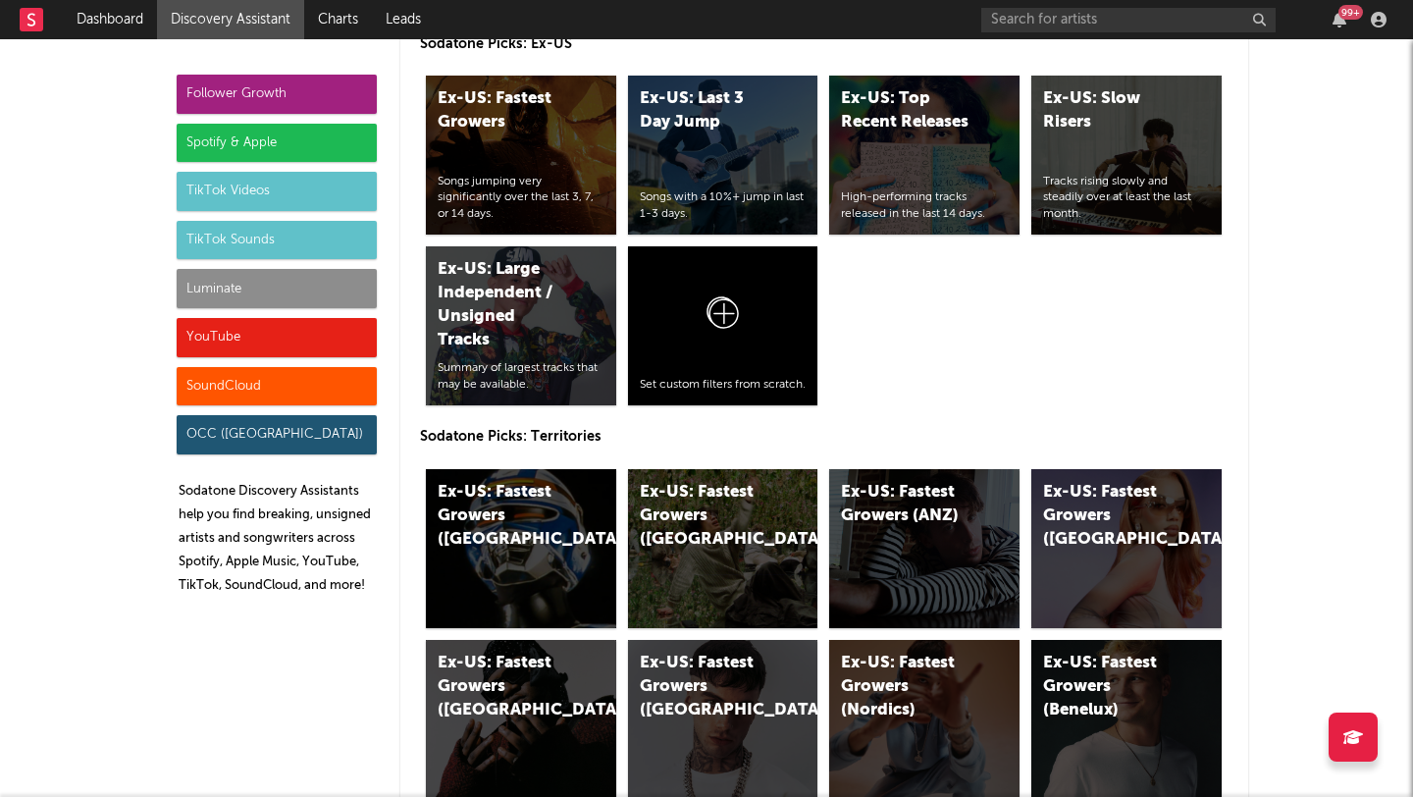
scroll to position [9592, 0]
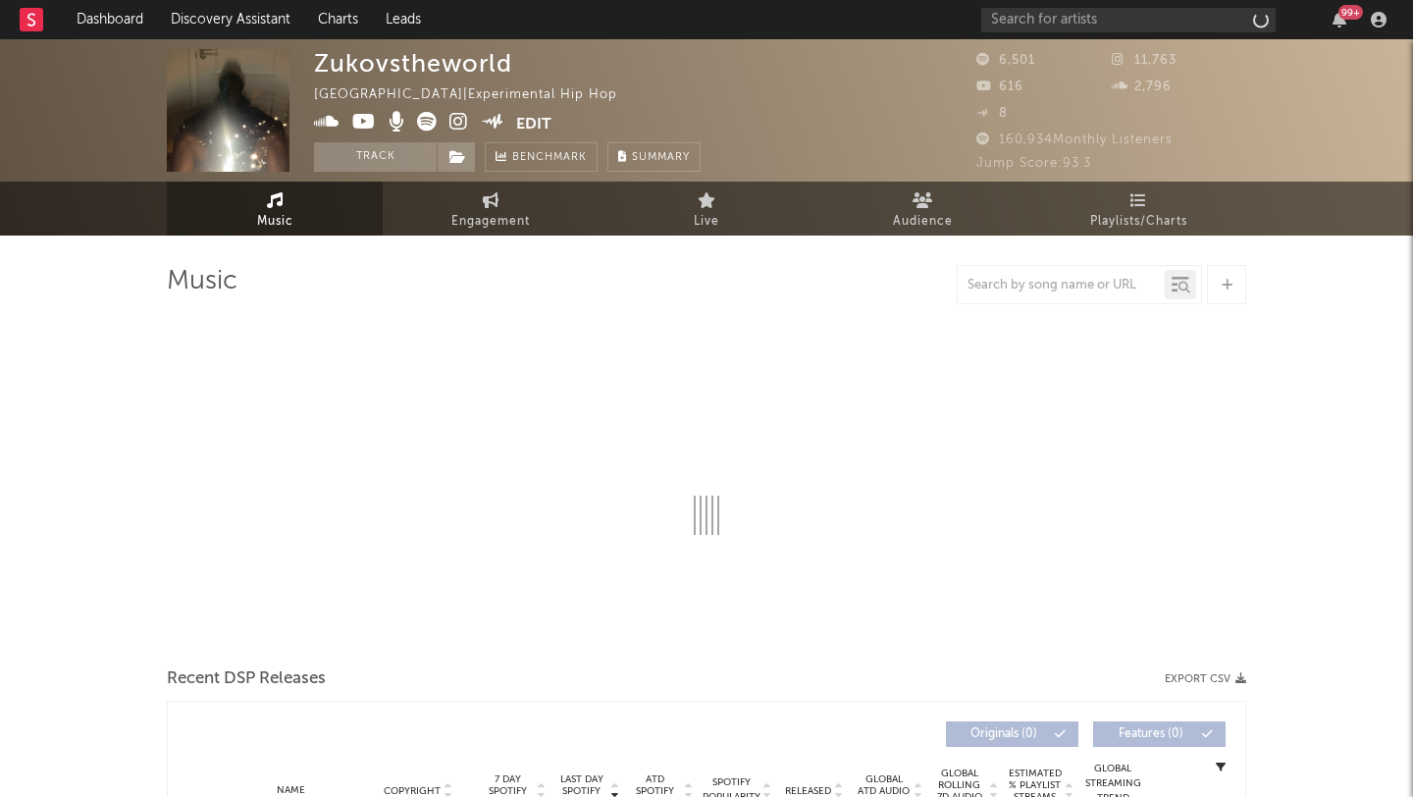
select select "1w"
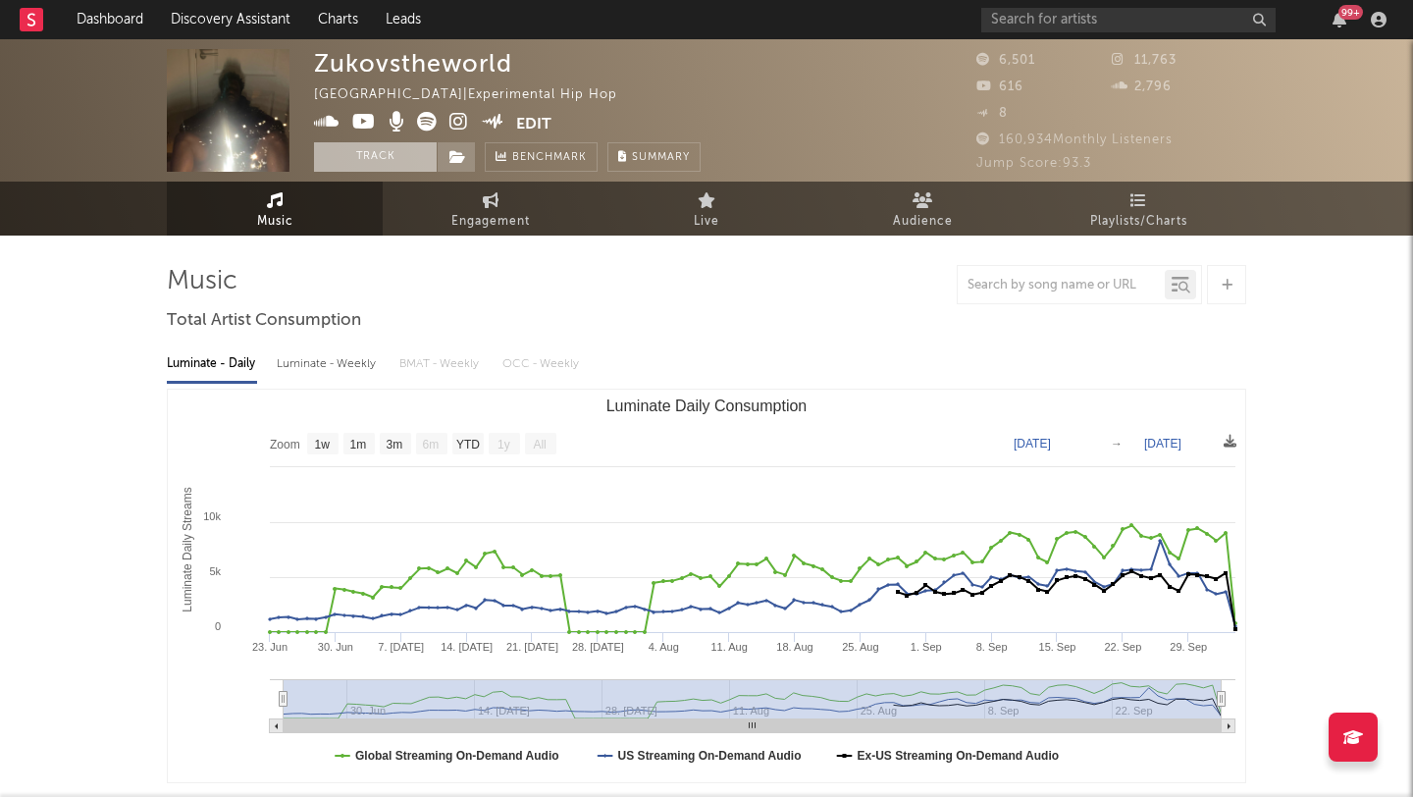
click at [335, 154] on button "Track" at bounding box center [375, 156] width 123 height 29
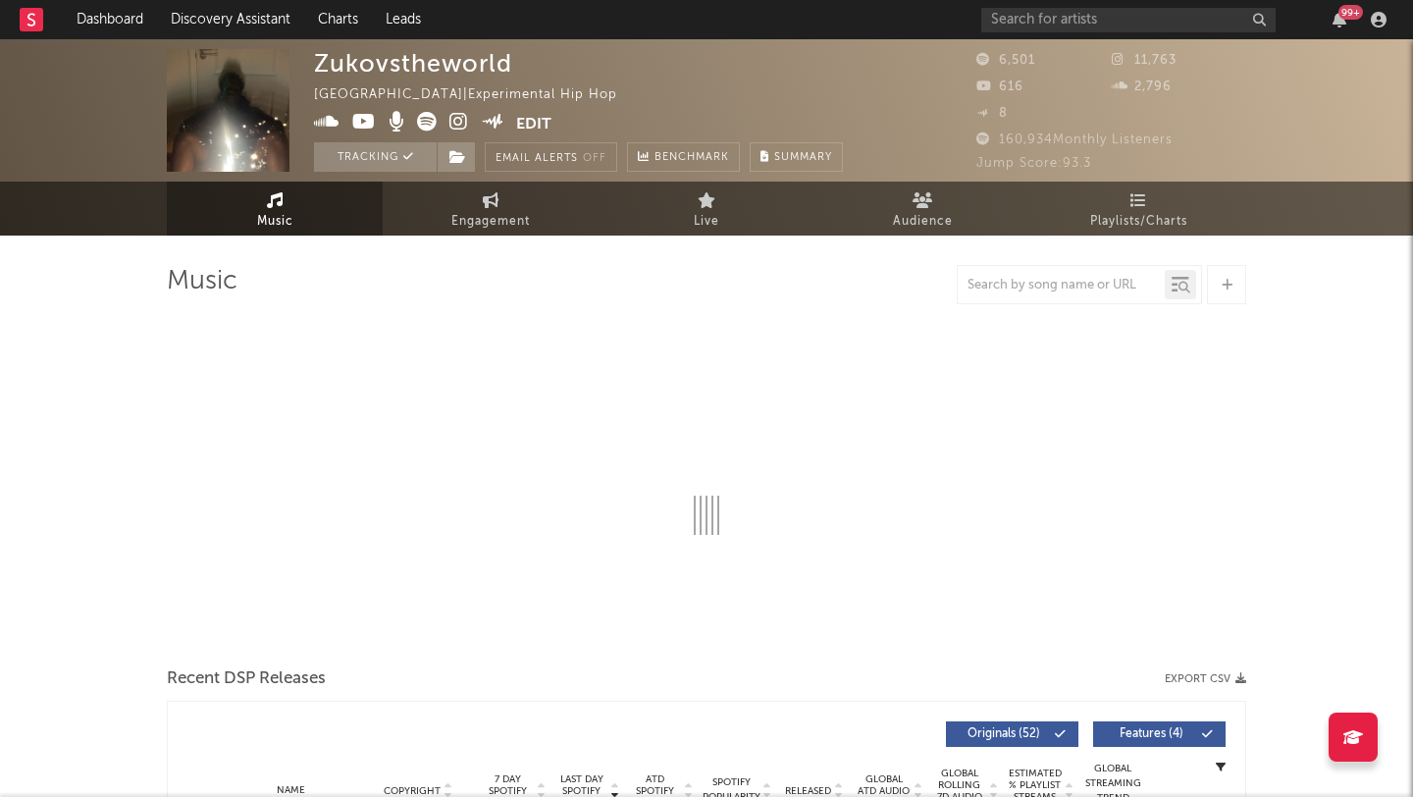
click at [356, 120] on icon at bounding box center [364, 122] width 24 height 20
select select "1w"
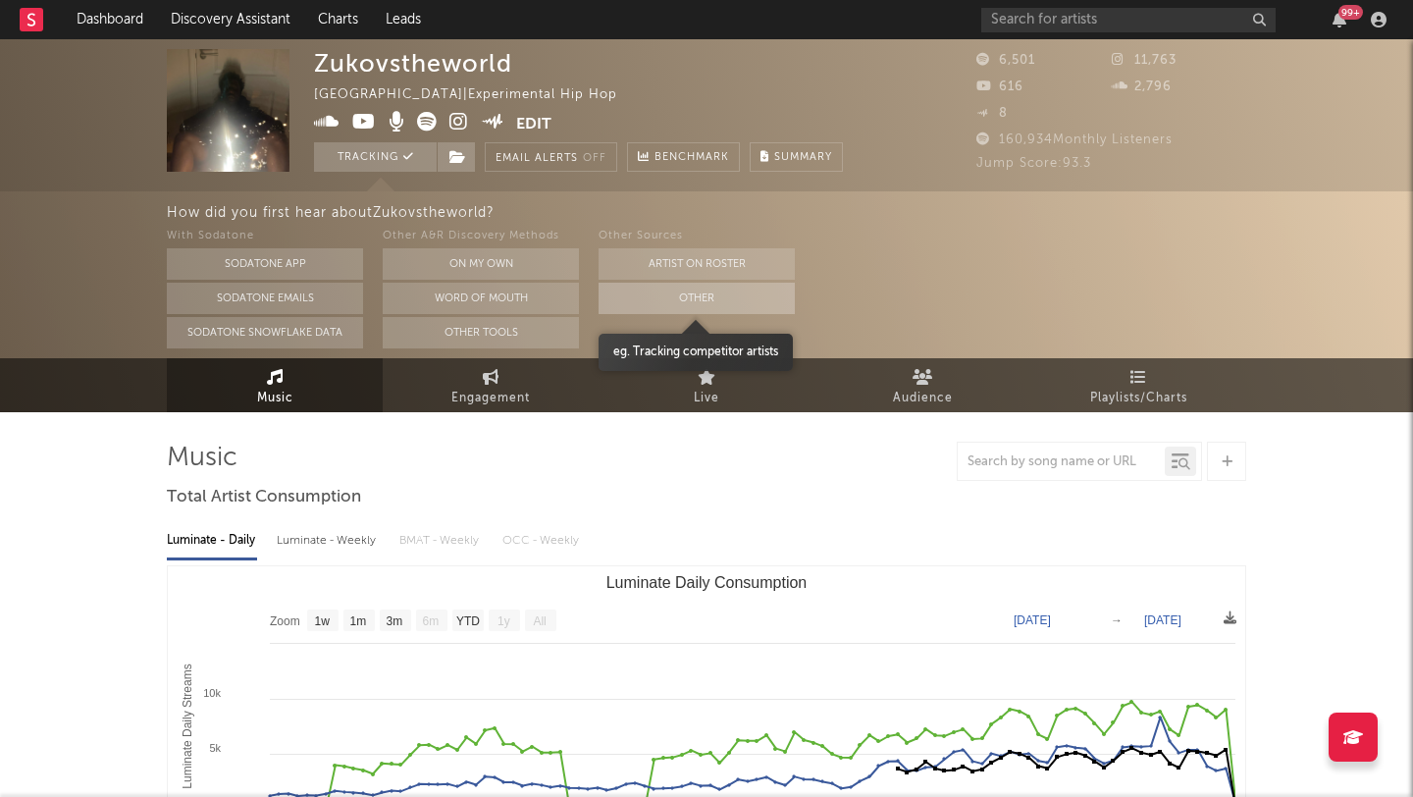
click at [685, 303] on button "Other" at bounding box center [696, 298] width 196 height 31
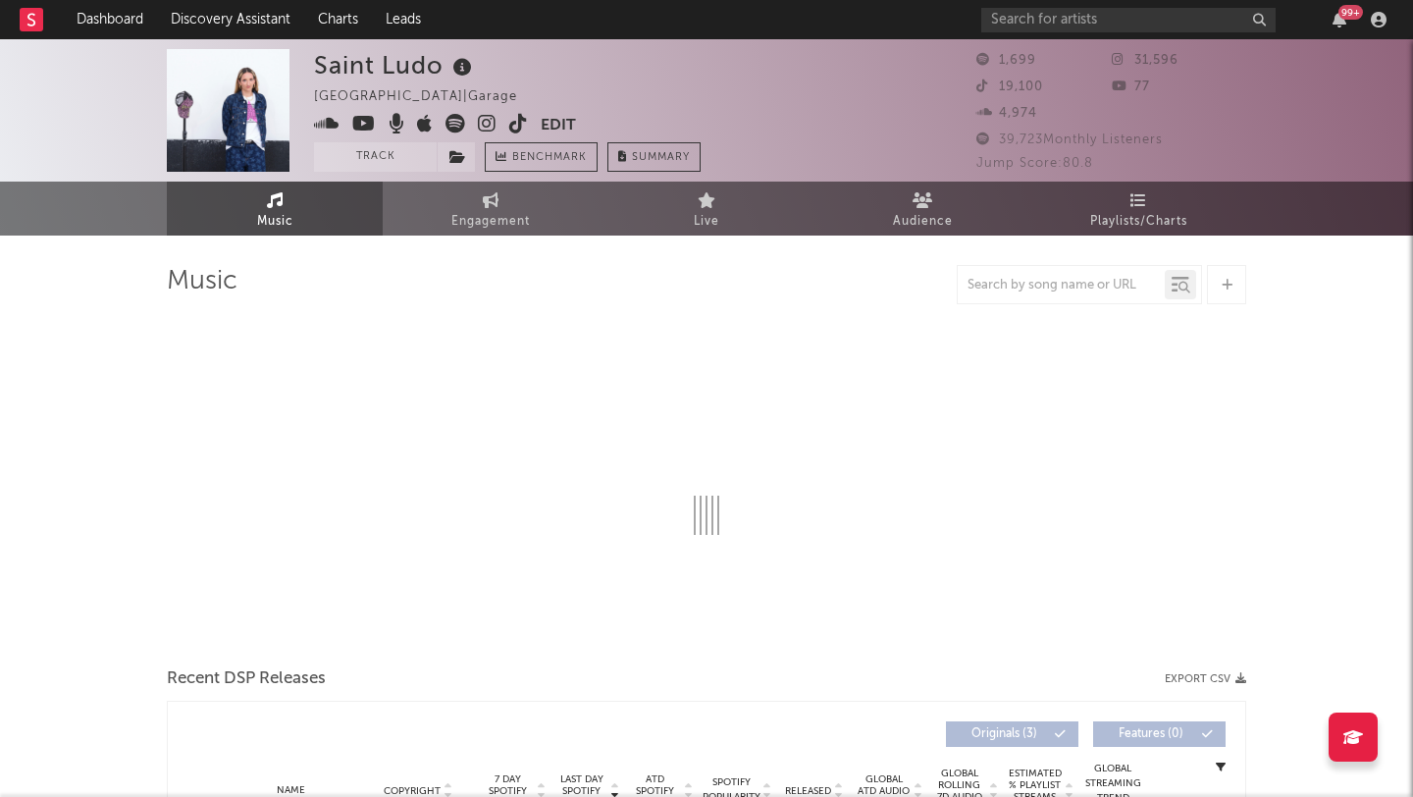
select select "1w"
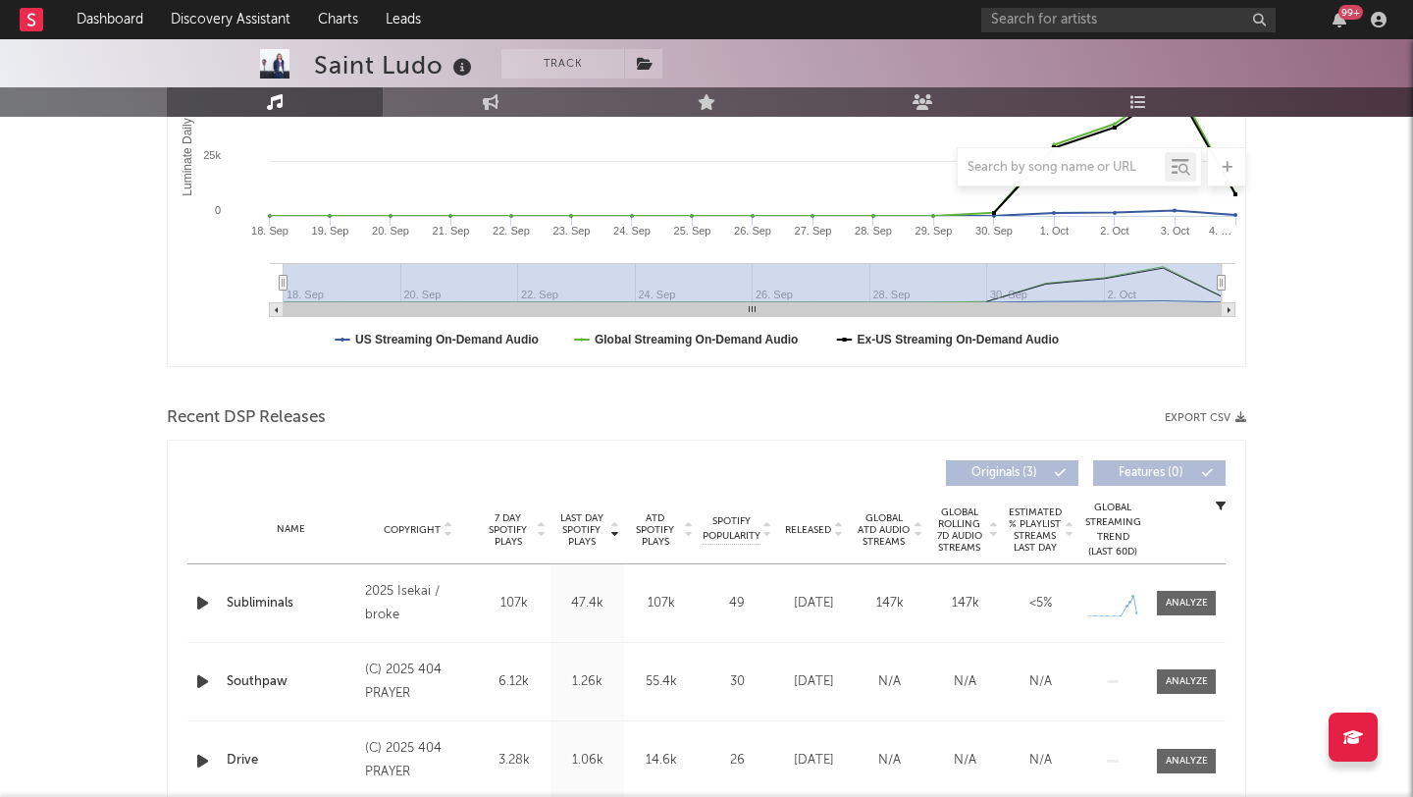
scroll to position [542, 0]
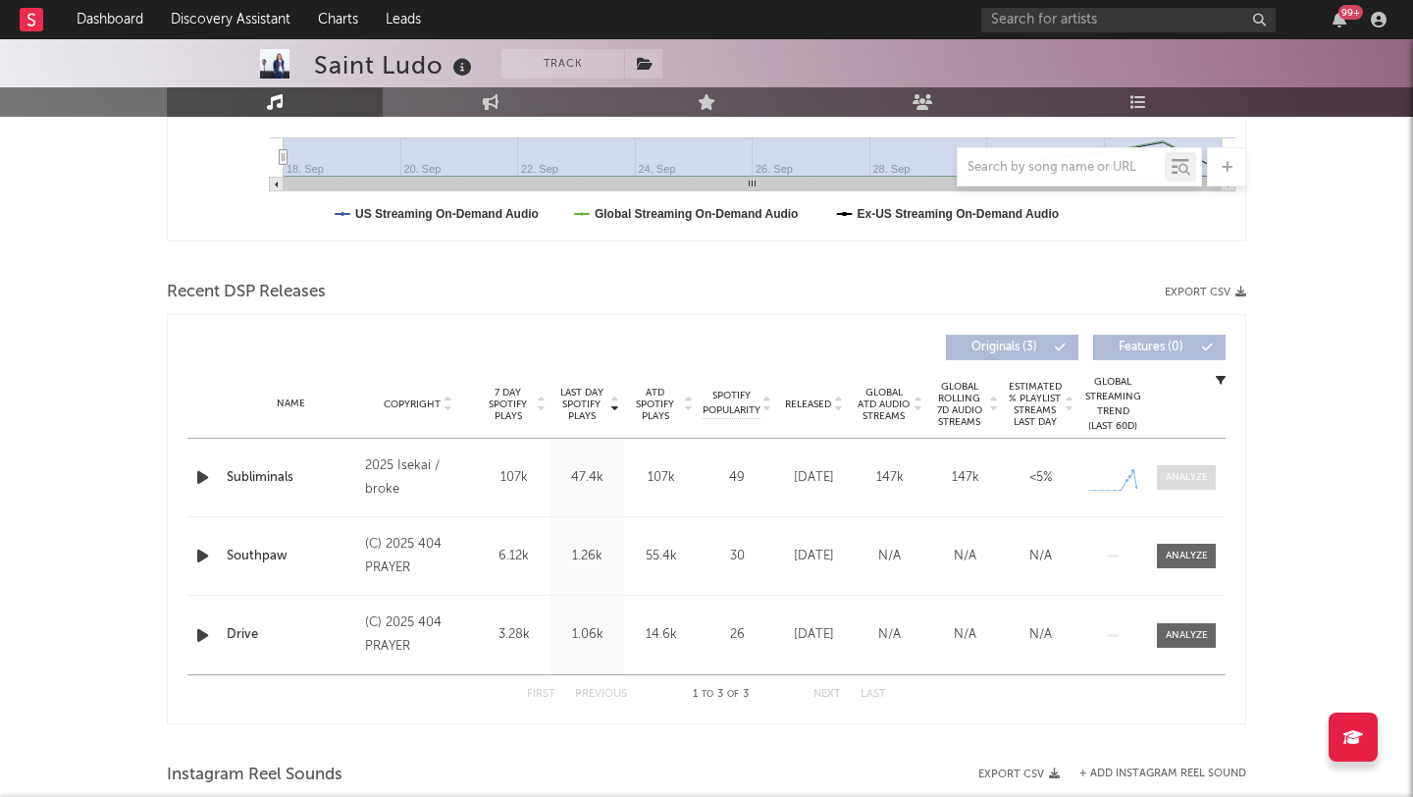
click at [1179, 480] on div at bounding box center [1187, 477] width 42 height 15
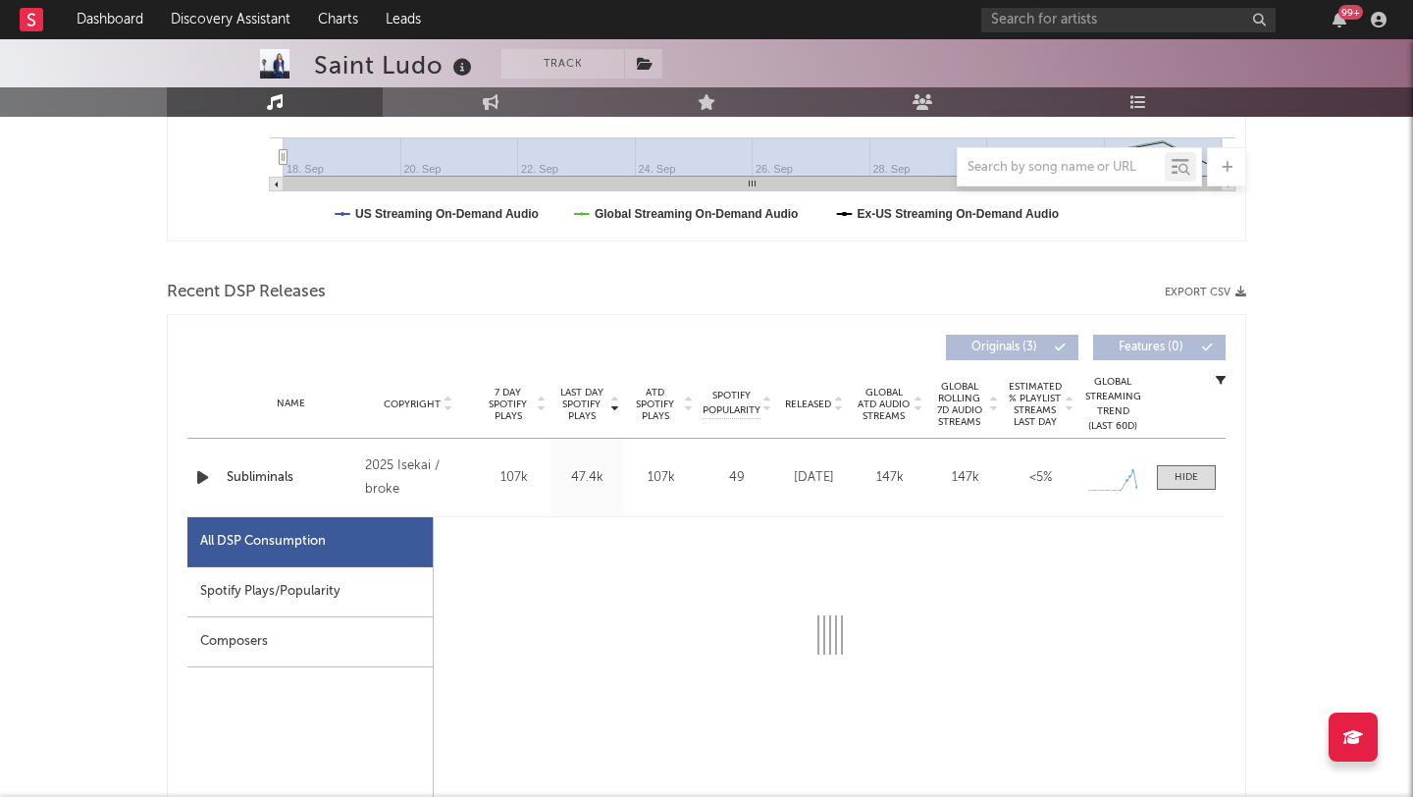
select select "1w"
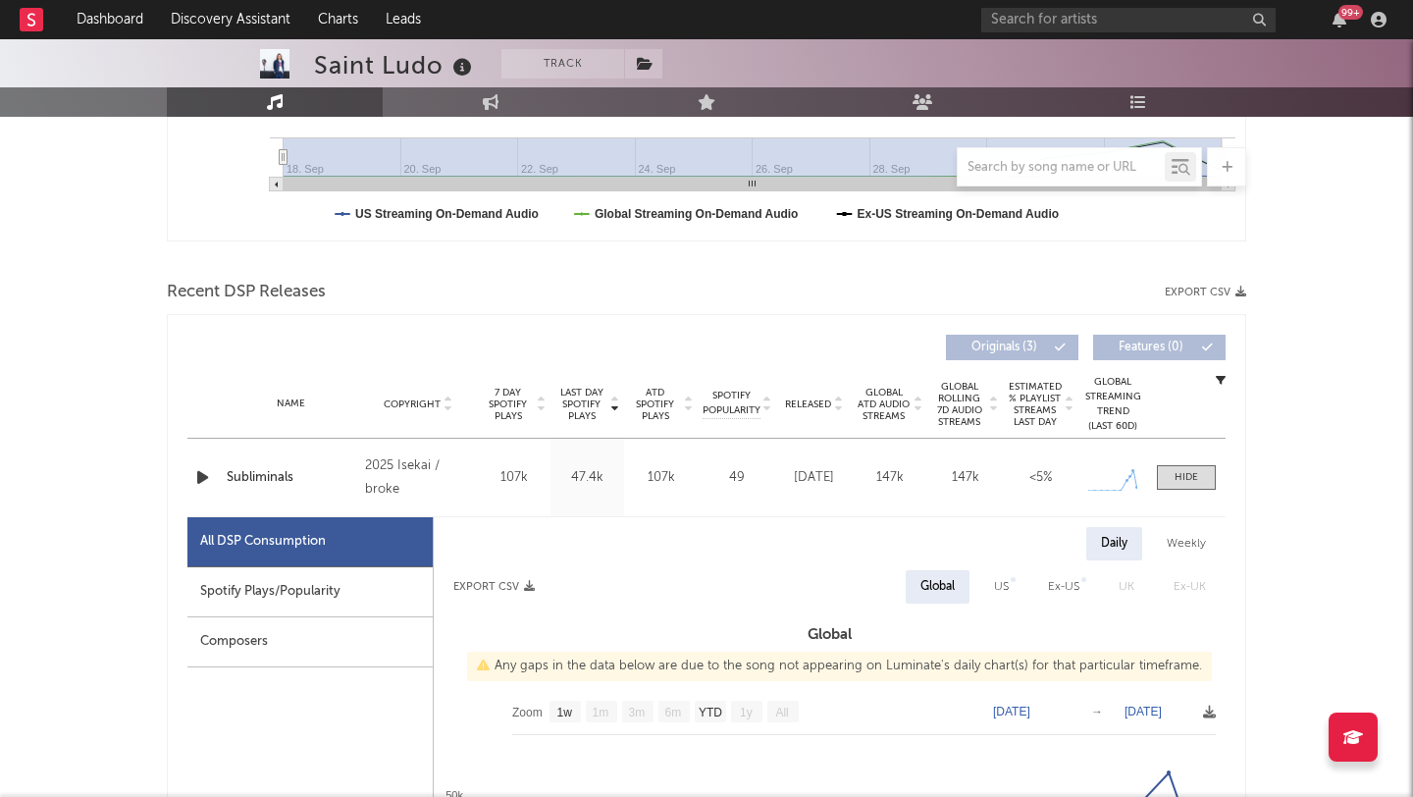
click at [280, 587] on div "Spotify Plays/Popularity" at bounding box center [309, 592] width 245 height 50
select select "1w"
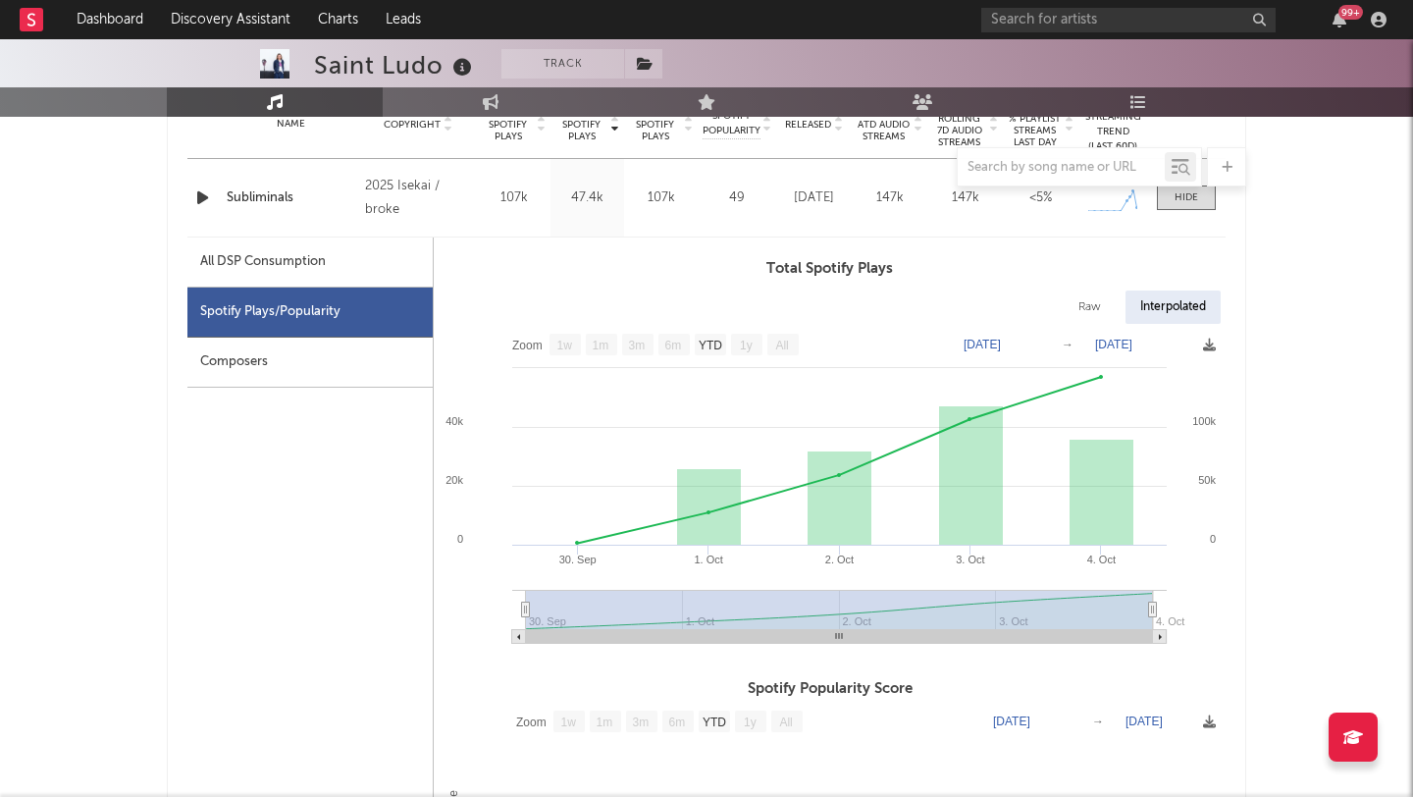
scroll to position [226, 0]
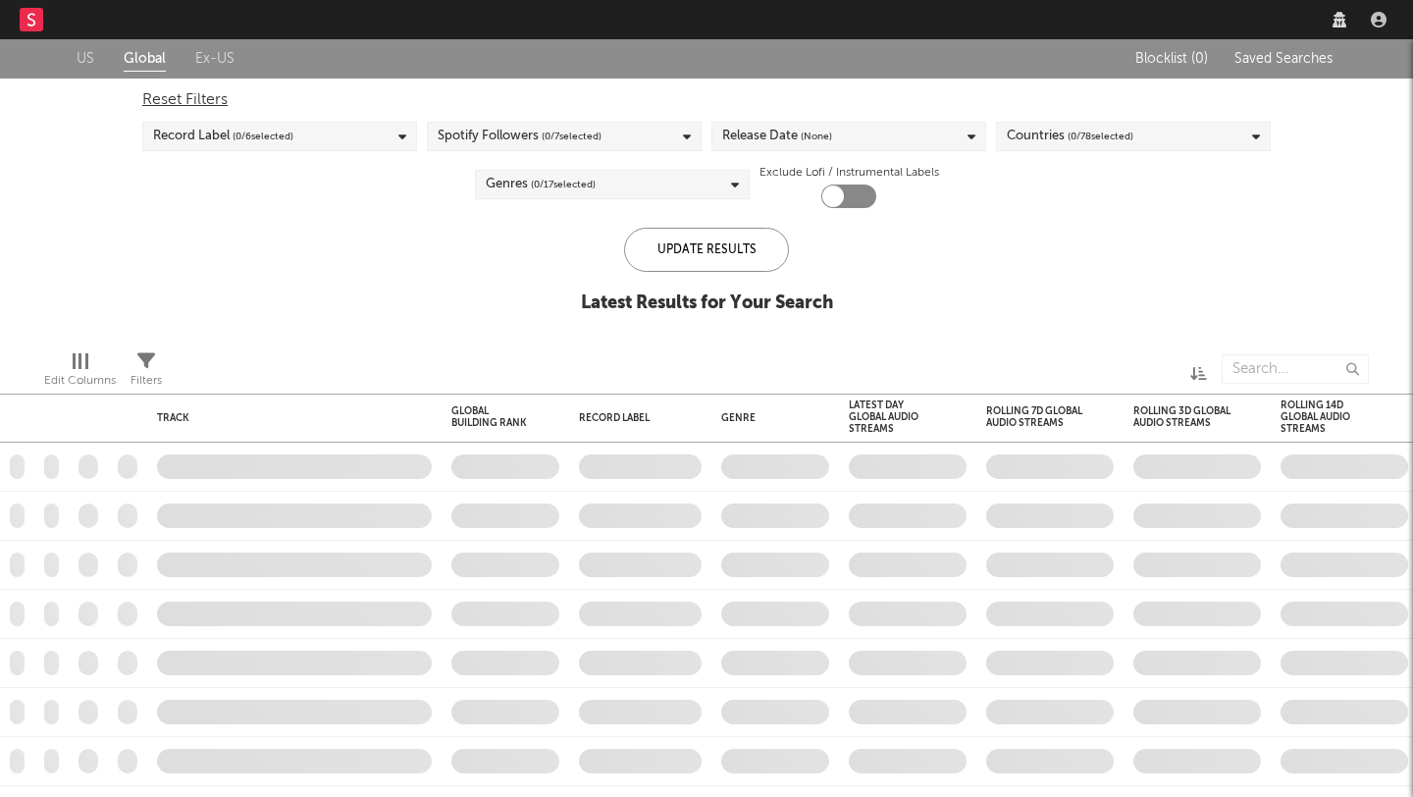
checkbox input "true"
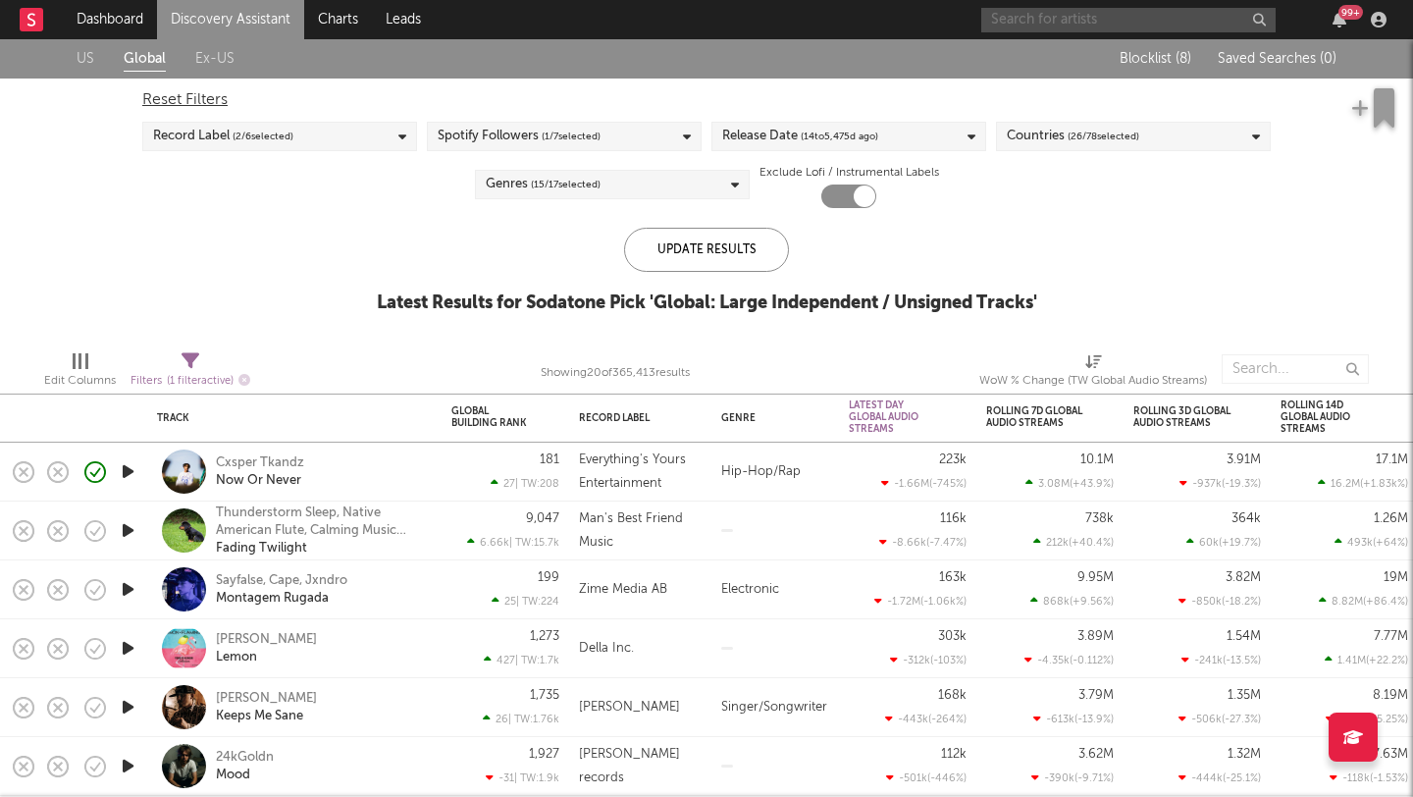
click at [1154, 13] on input "text" at bounding box center [1128, 20] width 294 height 25
click at [1051, 24] on input "fc kahuna" at bounding box center [1128, 20] width 294 height 25
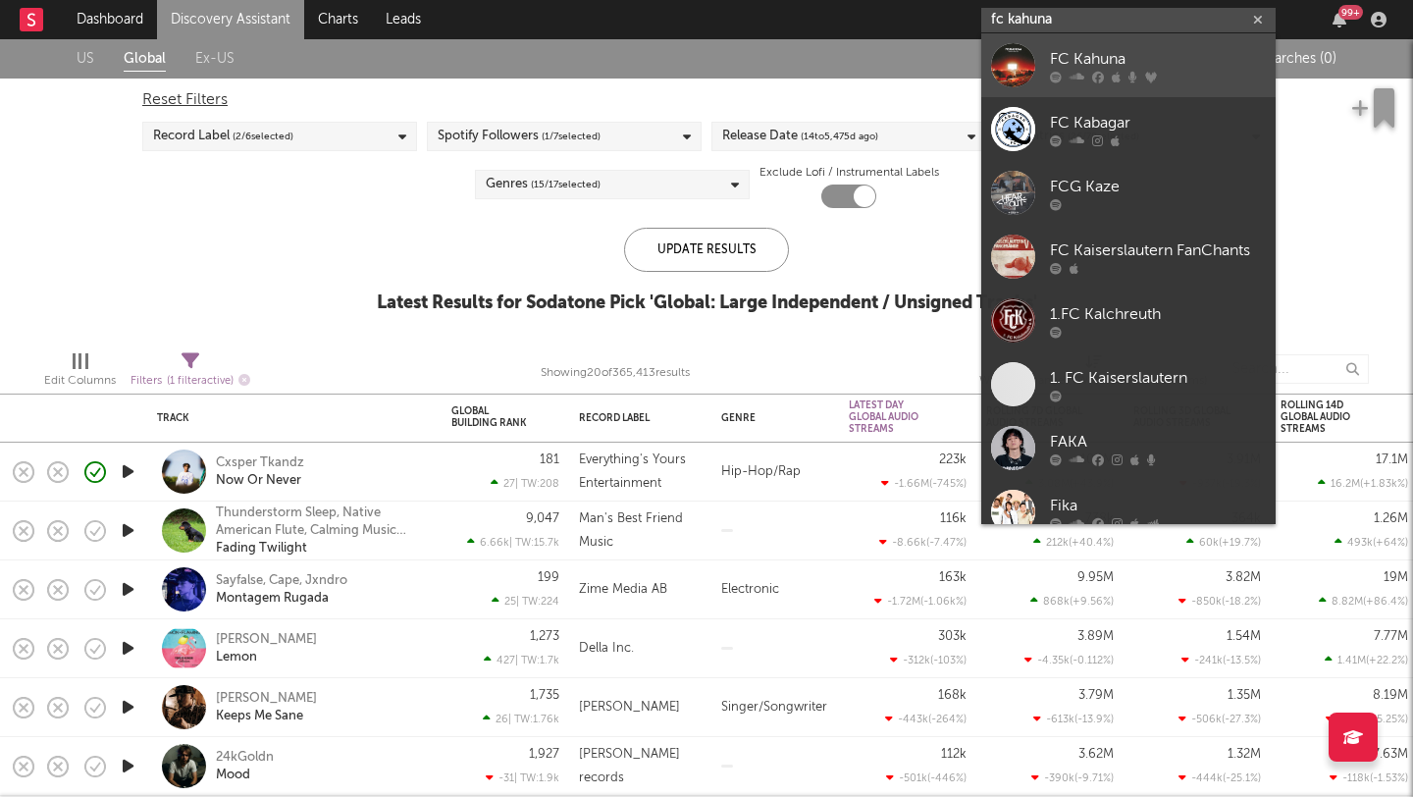
type input "fc kahuna"
click at [1047, 61] on link "FC Kahuna" at bounding box center [1128, 65] width 294 height 64
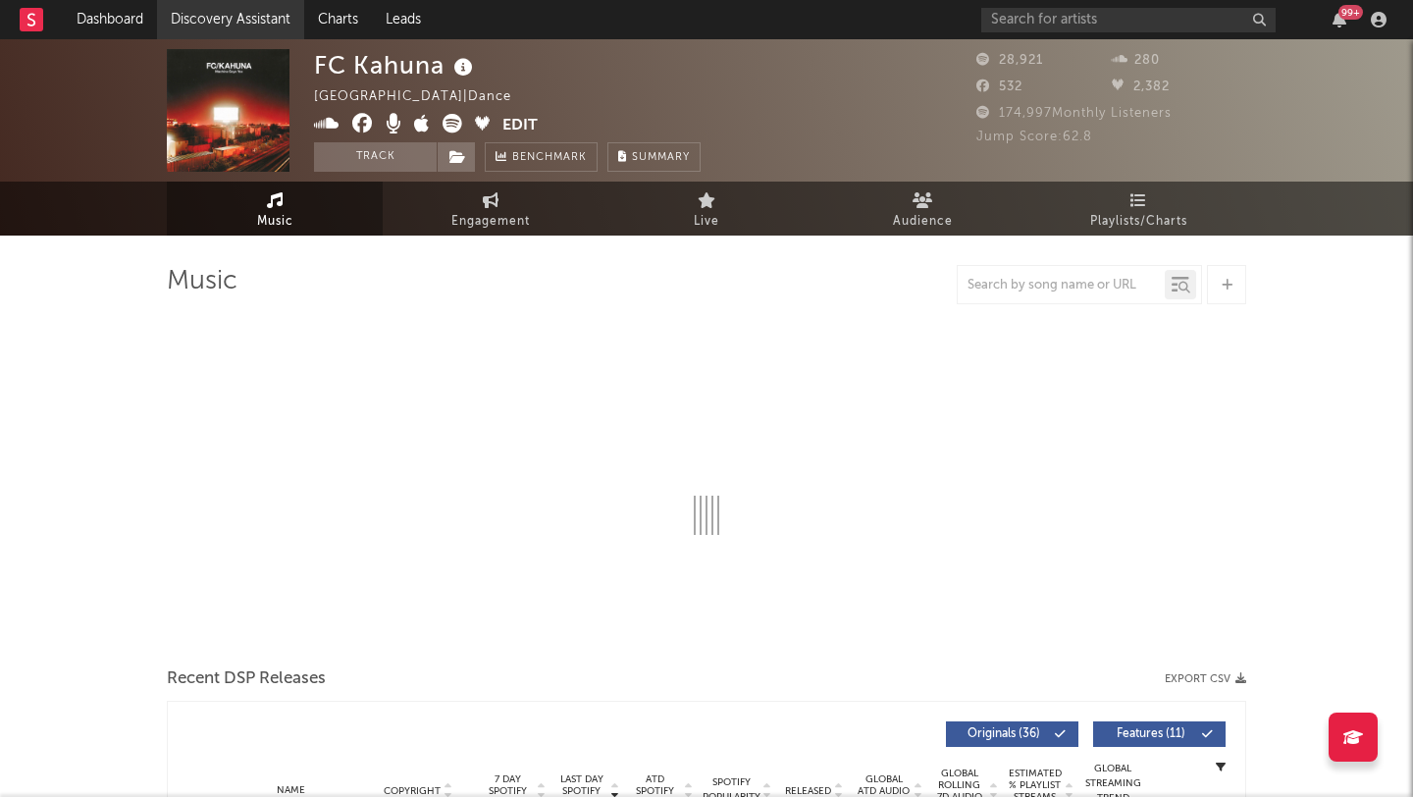
select select "6m"
